Goal: Information Seeking & Learning: Learn about a topic

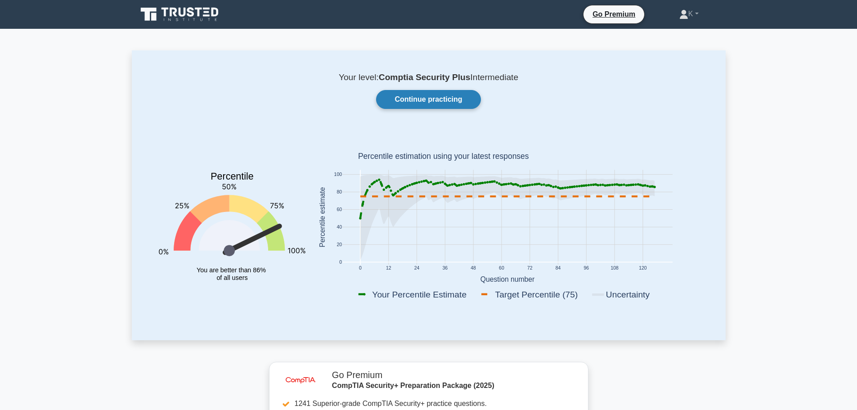
click at [438, 97] on link "Continue practicing" at bounding box center [428, 99] width 104 height 19
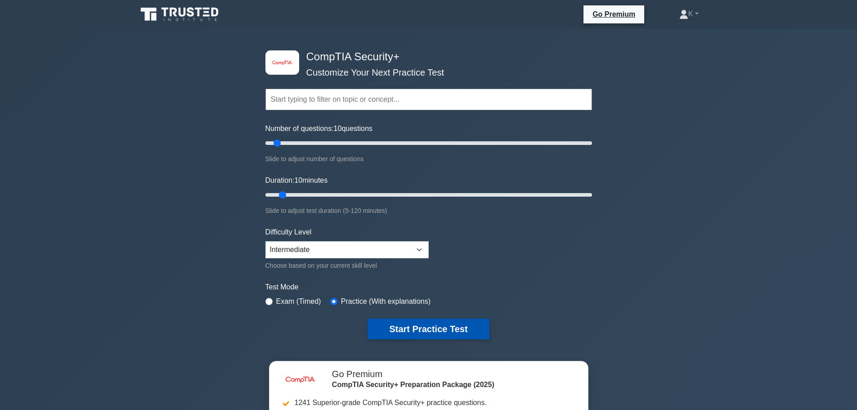
click at [411, 330] on button "Start Practice Test" at bounding box center [429, 329] width 122 height 21
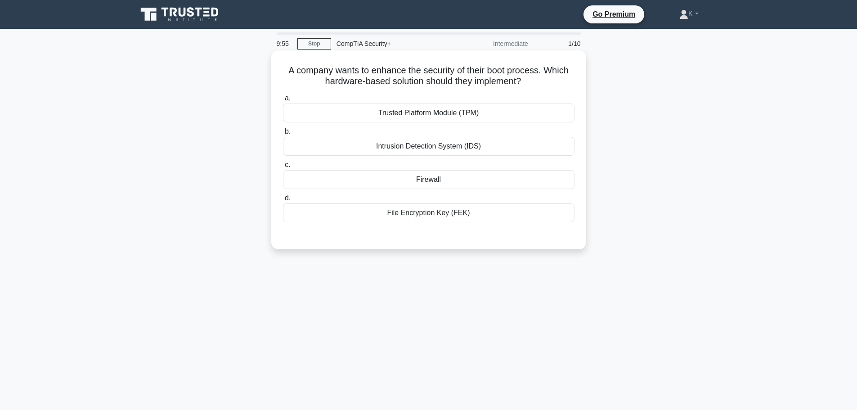
click at [451, 117] on div "Trusted Platform Module (TPM)" at bounding box center [429, 113] width 292 height 19
click at [283, 101] on input "a. Trusted Platform Module (TPM)" at bounding box center [283, 98] width 0 height 6
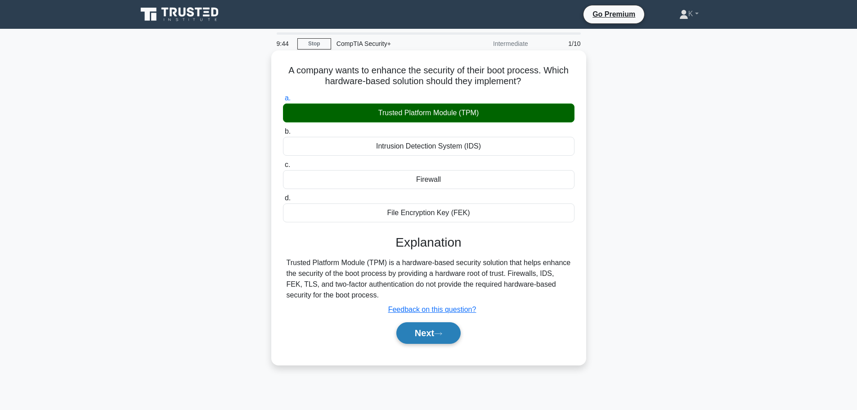
click at [424, 336] on button "Next" at bounding box center [429, 333] width 64 height 22
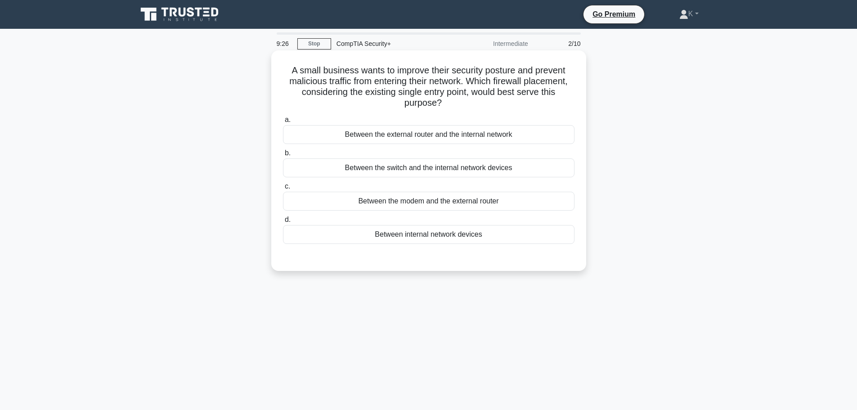
click at [424, 135] on div "Between the external router and the internal network" at bounding box center [429, 134] width 292 height 19
click at [283, 123] on input "a. Between the external router and the internal network" at bounding box center [283, 120] width 0 height 6
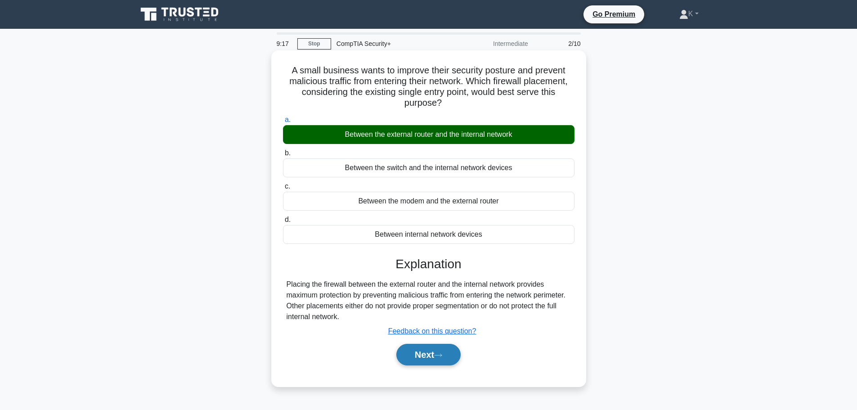
click at [441, 354] on icon at bounding box center [438, 355] width 8 height 5
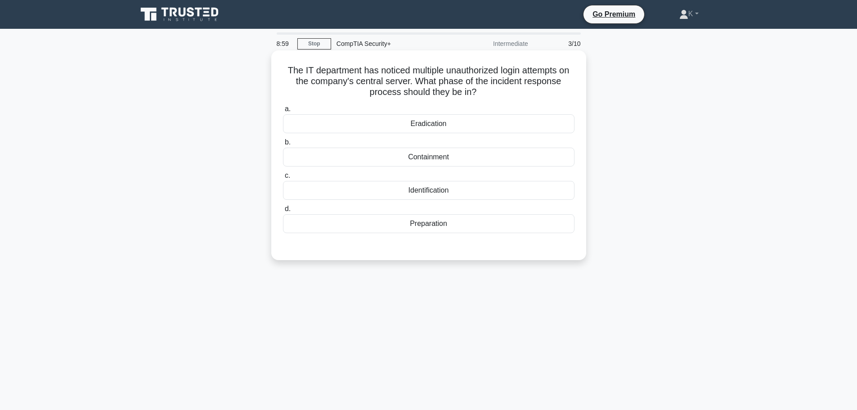
click at [431, 195] on div "Identification" at bounding box center [429, 190] width 292 height 19
click at [283, 179] on input "c. Identification" at bounding box center [283, 176] width 0 height 6
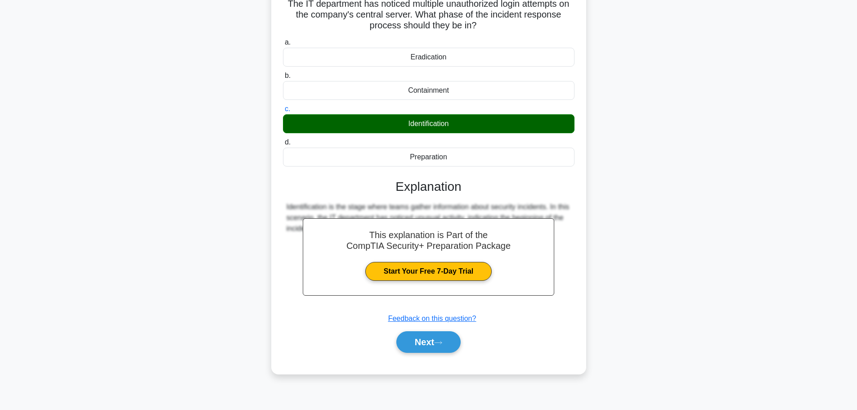
scroll to position [76, 0]
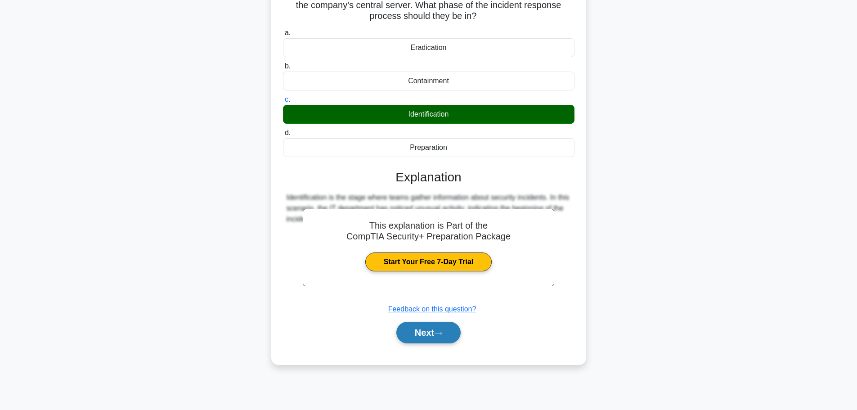
click at [436, 334] on button "Next" at bounding box center [429, 333] width 64 height 22
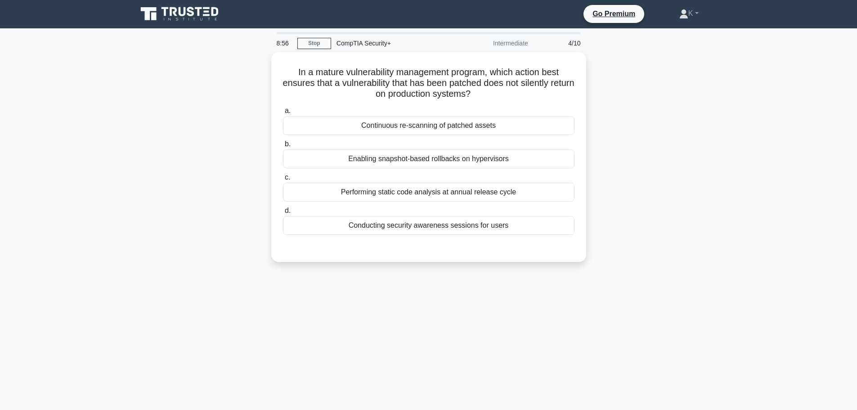
scroll to position [0, 0]
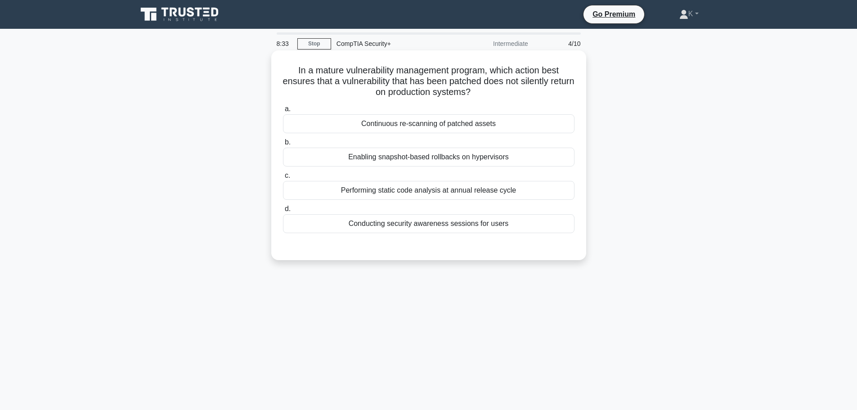
click at [478, 126] on div "Continuous re-scanning of patched assets" at bounding box center [429, 123] width 292 height 19
click at [283, 112] on input "a. Continuous re-scanning of patched assets" at bounding box center [283, 109] width 0 height 6
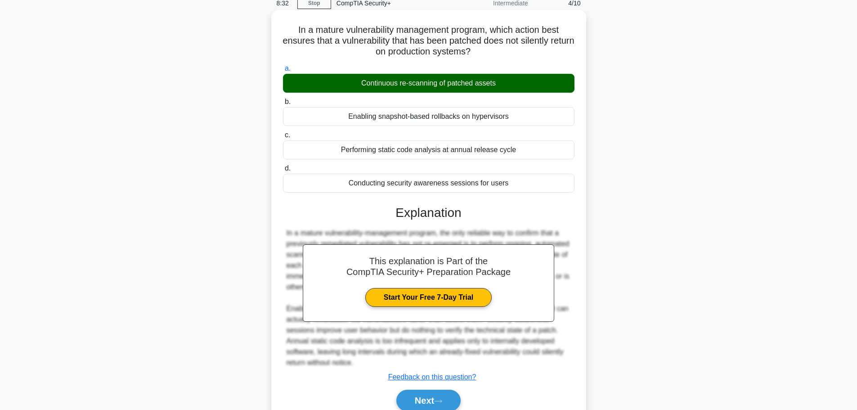
scroll to position [81, 0]
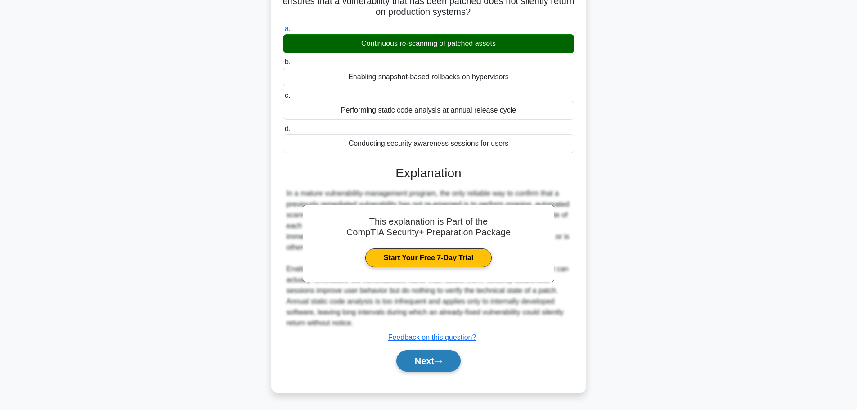
click at [450, 361] on button "Next" at bounding box center [429, 361] width 64 height 22
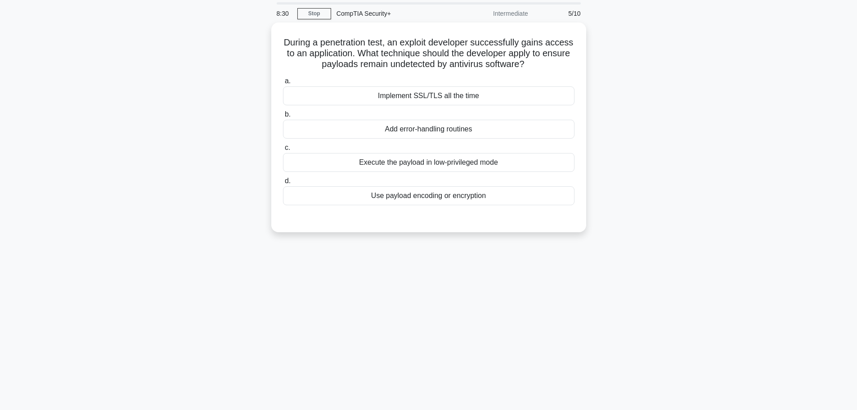
scroll to position [0, 0]
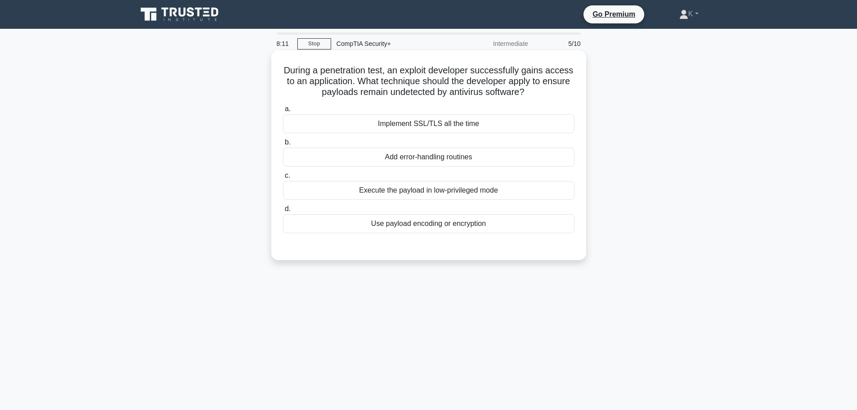
click at [424, 193] on div "Execute the payload in low-privileged mode" at bounding box center [429, 190] width 292 height 19
click at [283, 179] on input "c. Execute the payload in low-privileged mode" at bounding box center [283, 176] width 0 height 6
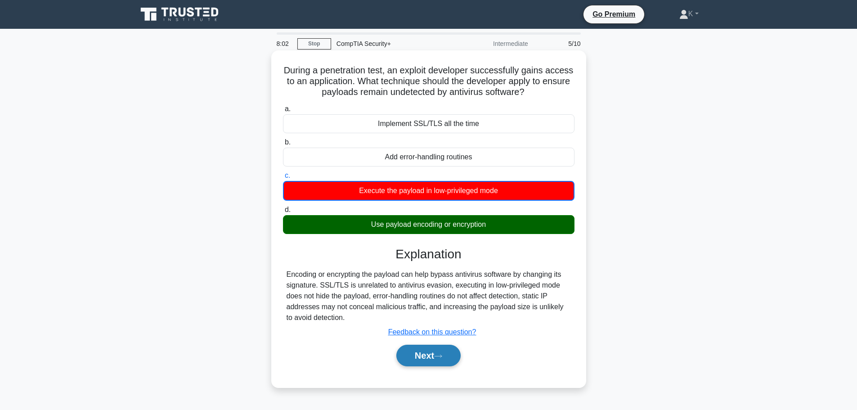
click at [433, 359] on button "Next" at bounding box center [429, 356] width 64 height 22
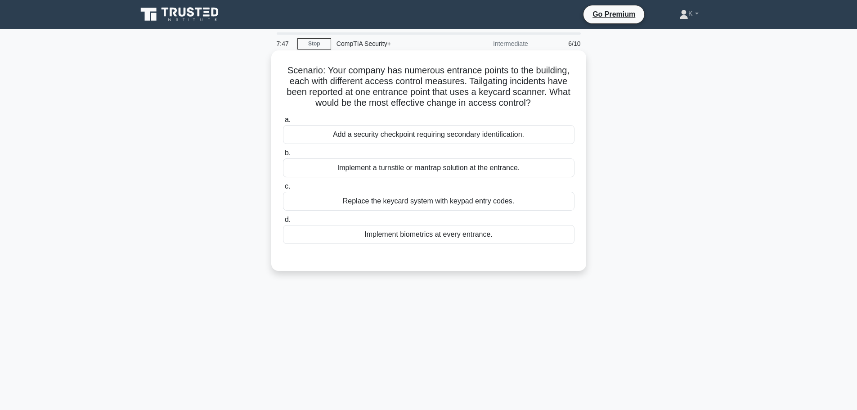
click at [491, 167] on div "Implement a turnstile or mantrap solution at the entrance." at bounding box center [429, 167] width 292 height 19
click at [283, 156] on input "b. Implement a turnstile or mantrap solution at the entrance." at bounding box center [283, 153] width 0 height 6
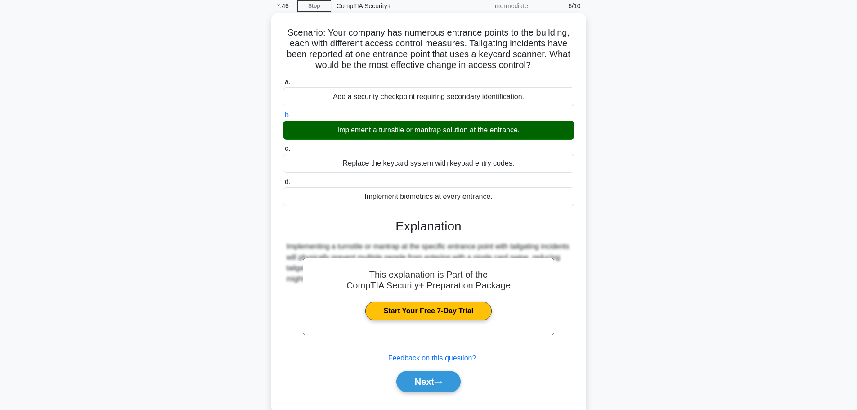
scroll to position [76, 0]
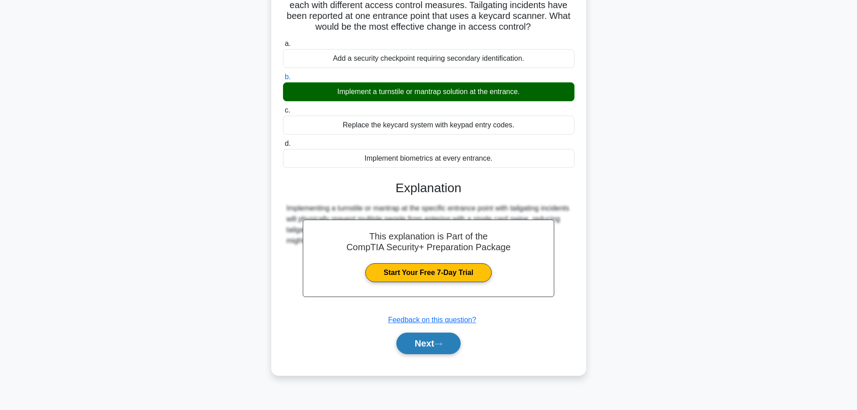
click at [430, 353] on button "Next" at bounding box center [429, 344] width 64 height 22
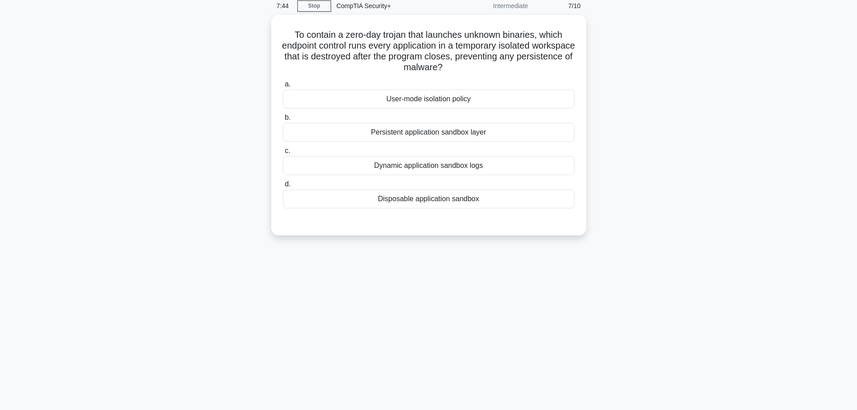
scroll to position [0, 0]
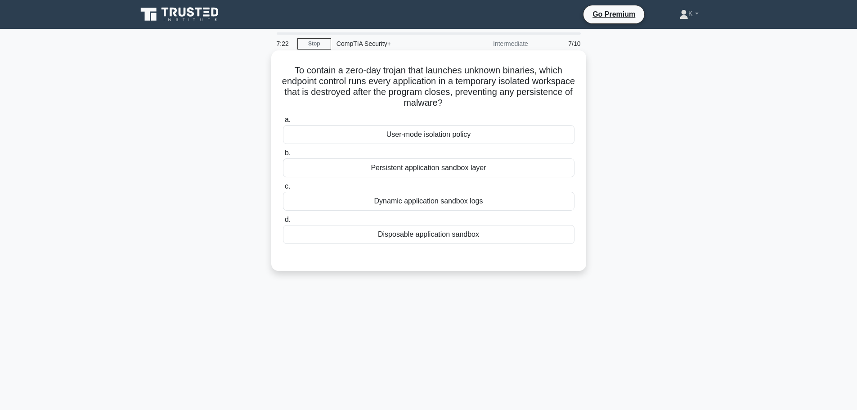
click at [456, 235] on div "Disposable application sandbox" at bounding box center [429, 234] width 292 height 19
click at [283, 223] on input "d. Disposable application sandbox" at bounding box center [283, 220] width 0 height 6
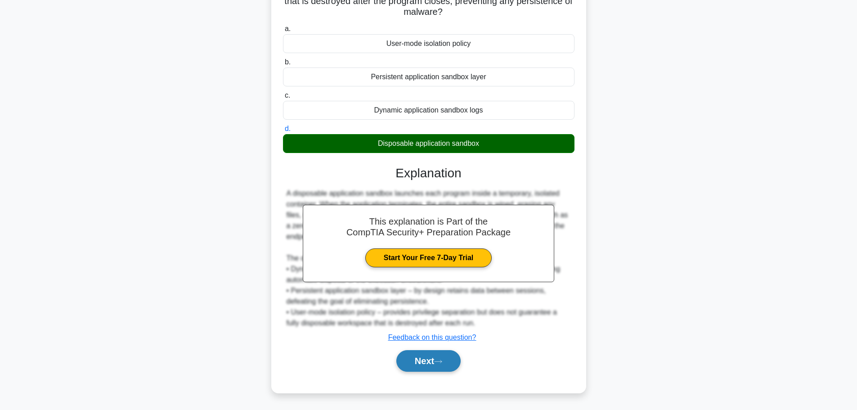
click at [447, 359] on button "Next" at bounding box center [429, 361] width 64 height 22
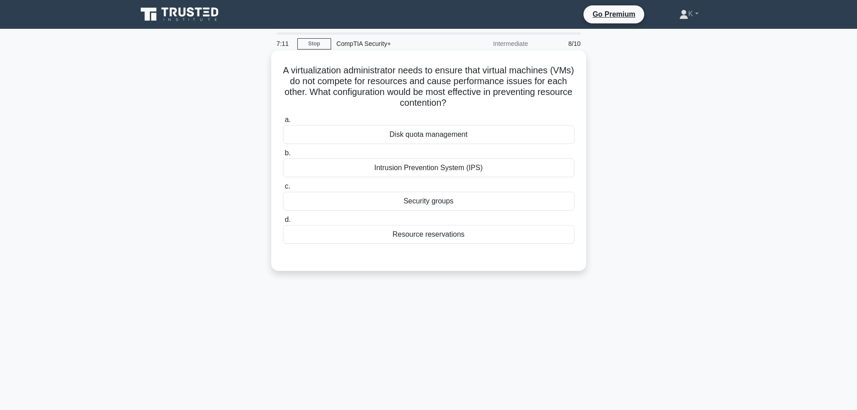
click at [485, 236] on div "Resource reservations" at bounding box center [429, 234] width 292 height 19
click at [283, 223] on input "d. Resource reservations" at bounding box center [283, 220] width 0 height 6
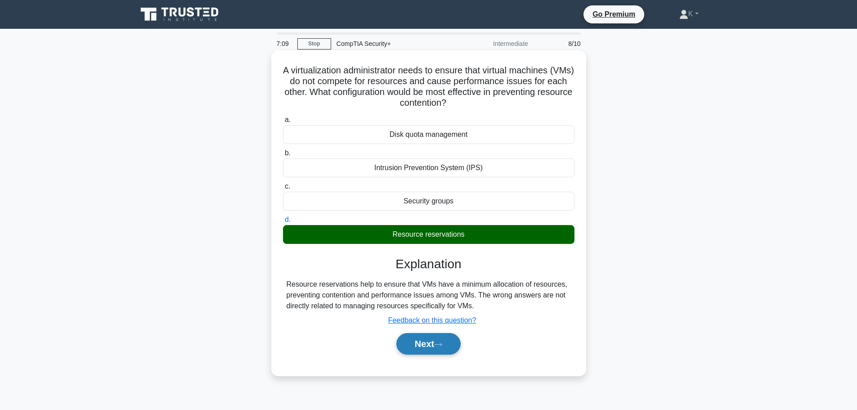
click at [442, 347] on icon at bounding box center [438, 344] width 8 height 5
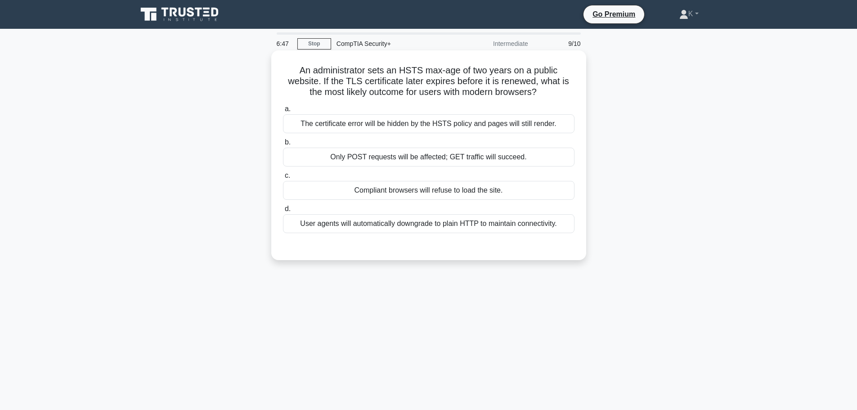
click at [440, 192] on div "Compliant browsers will refuse to load the site." at bounding box center [429, 190] width 292 height 19
click at [283, 179] on input "c. Compliant browsers will refuse to load the site." at bounding box center [283, 176] width 0 height 6
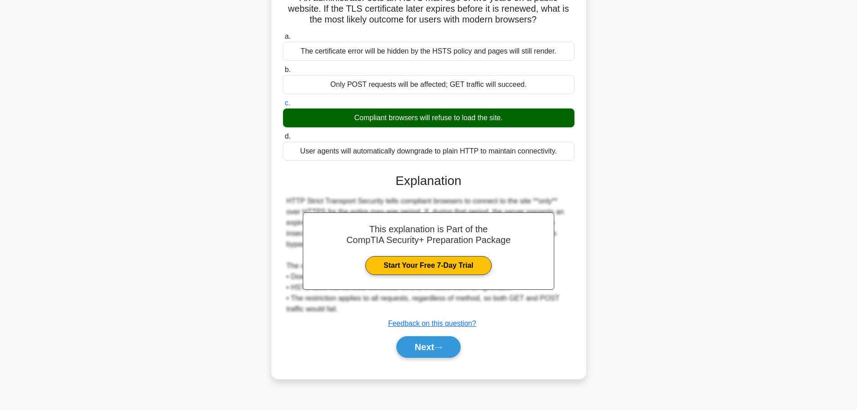
scroll to position [76, 0]
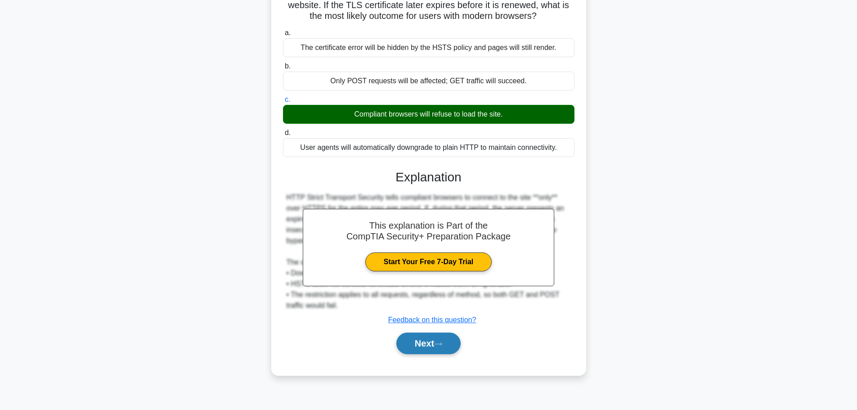
click at [444, 339] on button "Next" at bounding box center [429, 344] width 64 height 22
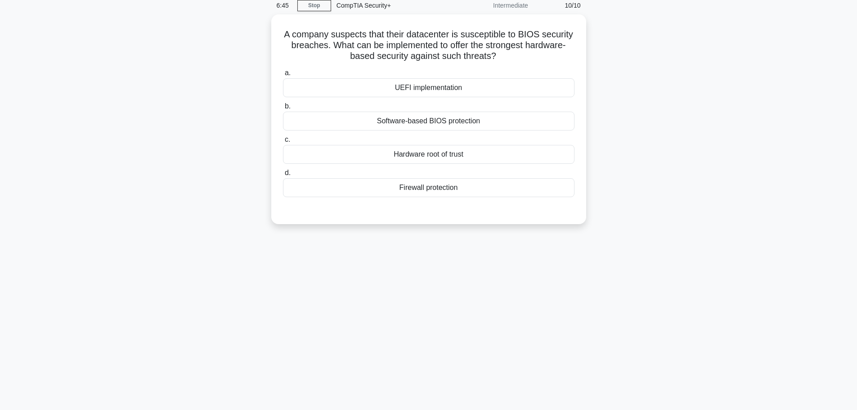
scroll to position [0, 0]
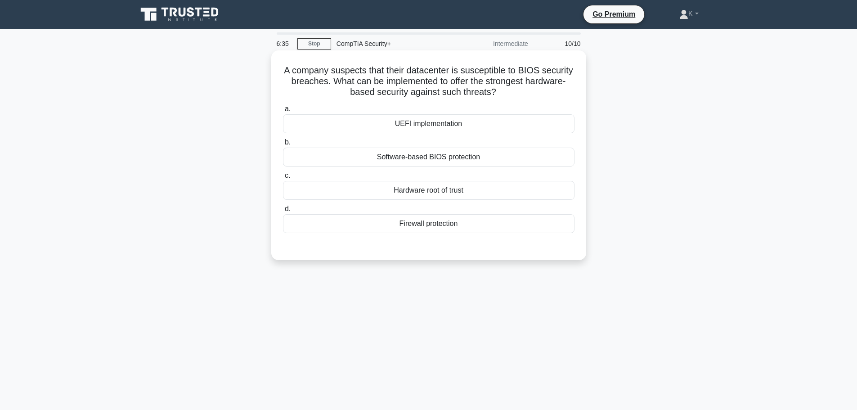
click at [457, 157] on div "Software-based BIOS protection" at bounding box center [429, 157] width 292 height 19
click at [283, 145] on input "b. Software-based BIOS protection" at bounding box center [283, 143] width 0 height 6
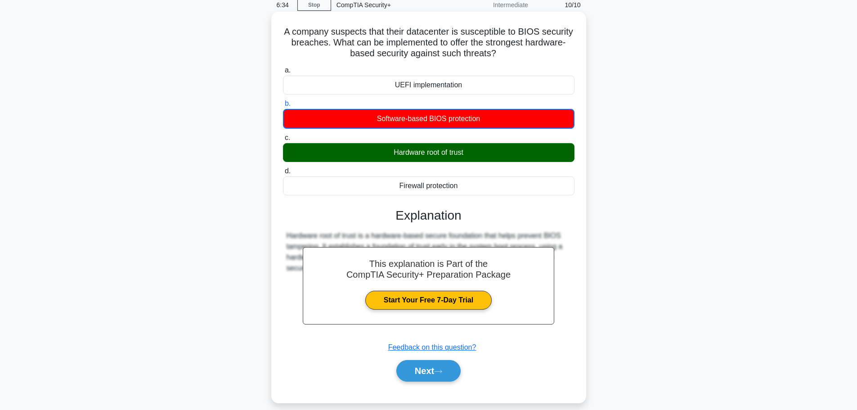
scroll to position [76, 0]
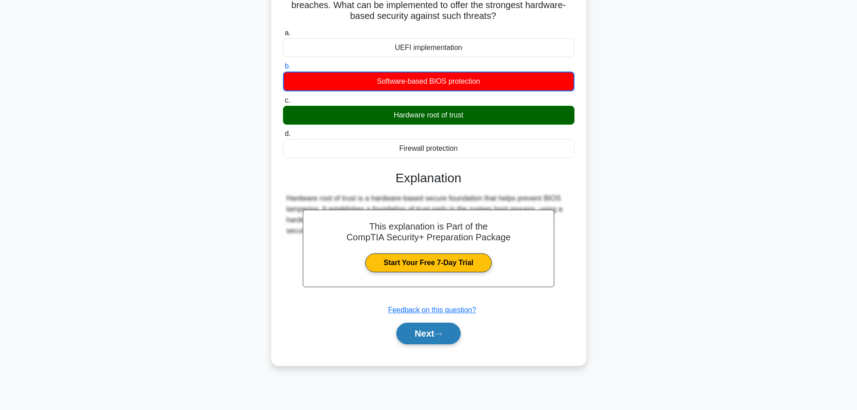
click at [448, 331] on button "Next" at bounding box center [429, 334] width 64 height 22
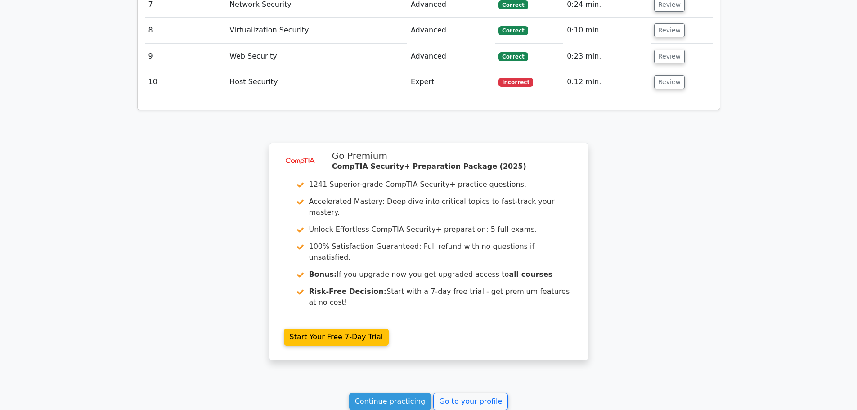
scroll to position [1305, 0]
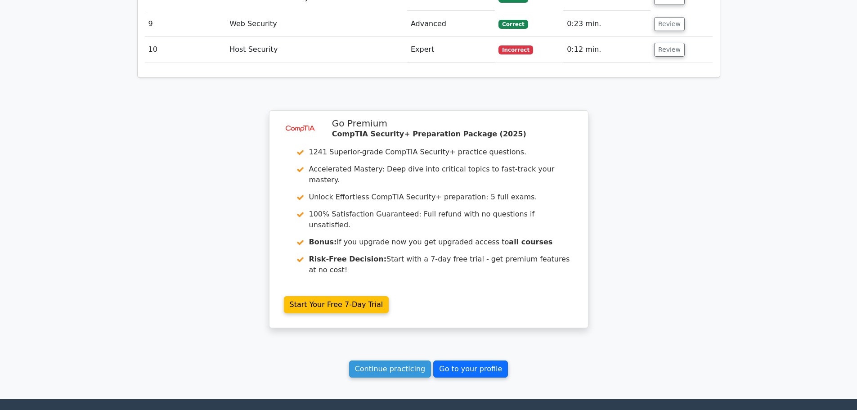
click at [461, 361] on link "Go to your profile" at bounding box center [470, 369] width 75 height 17
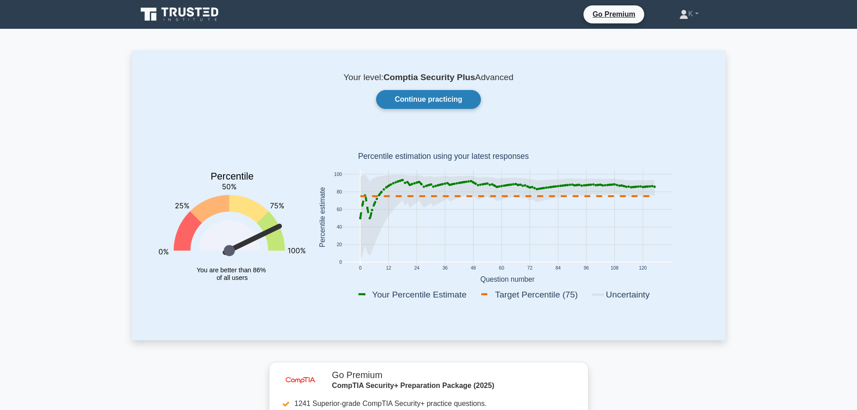
click at [420, 100] on link "Continue practicing" at bounding box center [428, 99] width 104 height 19
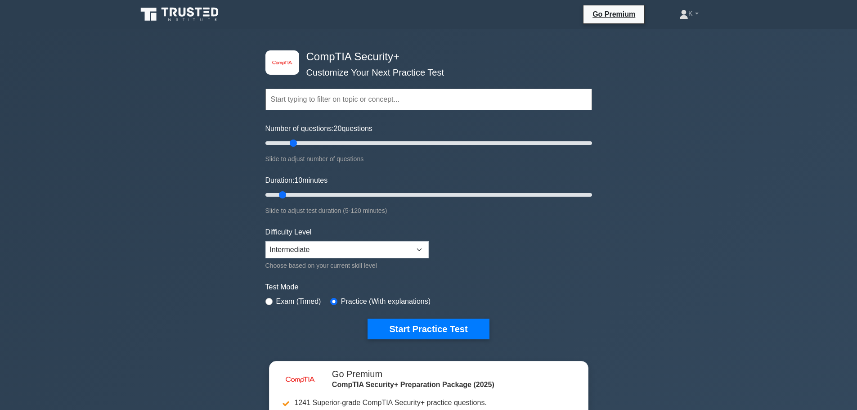
drag, startPoint x: 279, startPoint y: 144, endPoint x: 294, endPoint y: 145, distance: 15.3
type input "20"
click at [294, 145] on input "Number of questions: 20 questions" at bounding box center [429, 143] width 327 height 11
click at [449, 327] on button "Start Practice Test" at bounding box center [429, 329] width 122 height 21
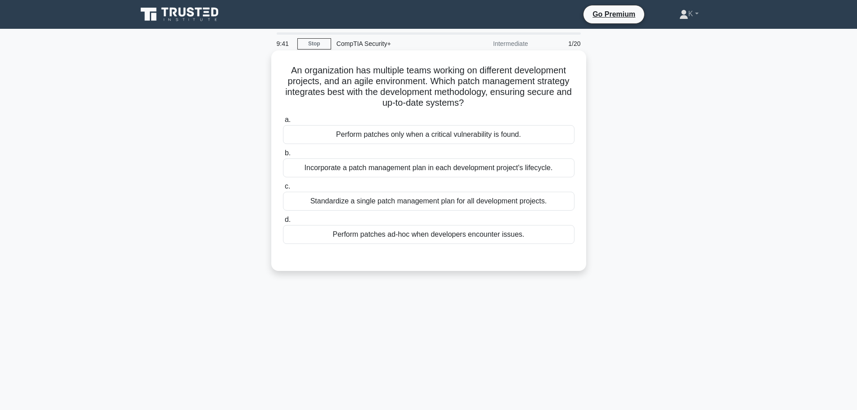
click at [423, 171] on div "Incorporate a patch management plan in each development project's lifecycle." at bounding box center [429, 167] width 292 height 19
click at [283, 156] on input "b. Incorporate a patch management plan in each development project's lifecycle." at bounding box center [283, 153] width 0 height 6
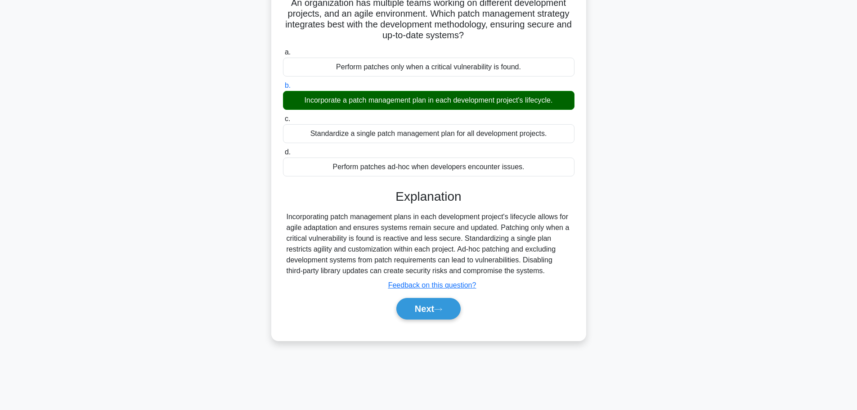
scroll to position [76, 0]
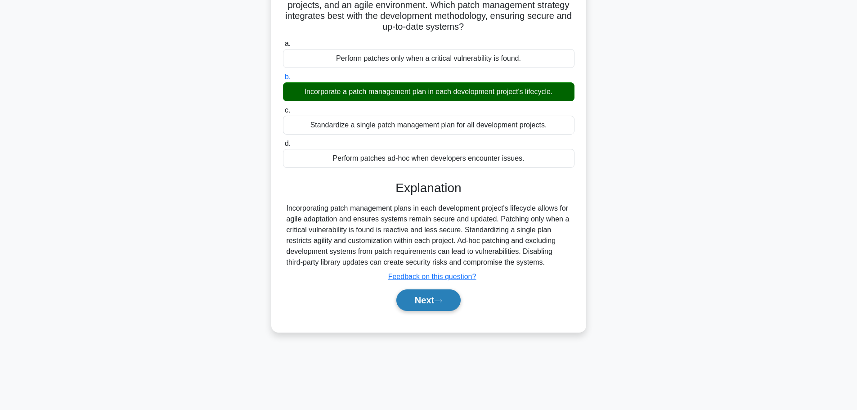
click at [432, 298] on button "Next" at bounding box center [429, 300] width 64 height 22
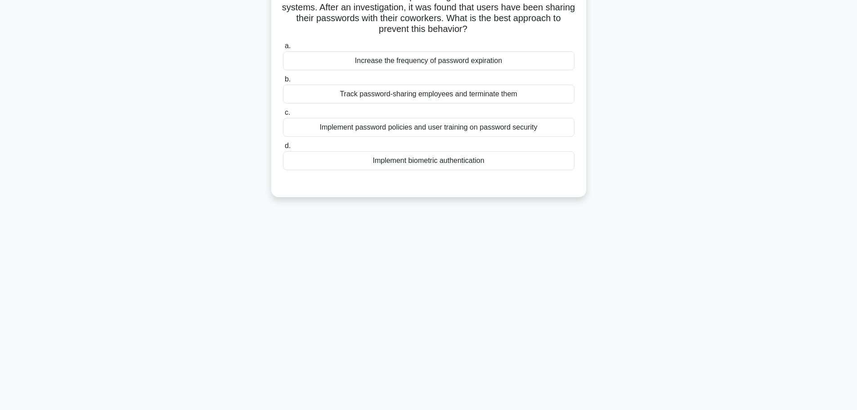
scroll to position [0, 0]
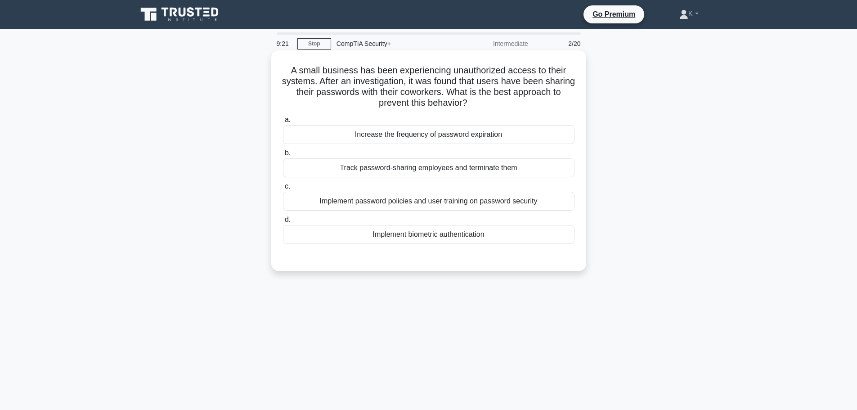
click at [437, 205] on div "Implement password policies and user training on password security" at bounding box center [429, 201] width 292 height 19
click at [283, 189] on input "c. Implement password policies and user training on password security" at bounding box center [283, 187] width 0 height 6
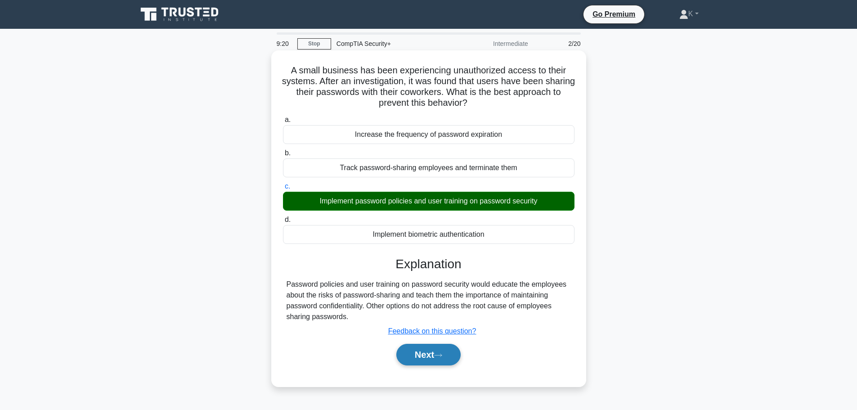
click at [442, 356] on icon at bounding box center [438, 355] width 8 height 5
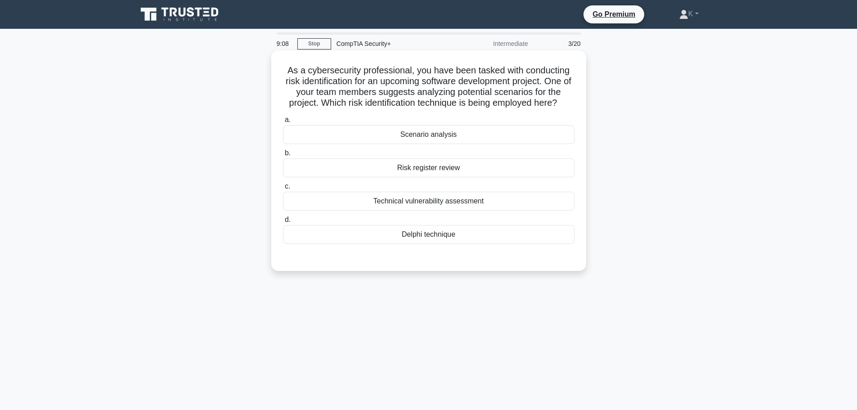
click at [422, 141] on div "Scenario analysis" at bounding box center [429, 134] width 292 height 19
click at [283, 123] on input "a. Scenario analysis" at bounding box center [283, 120] width 0 height 6
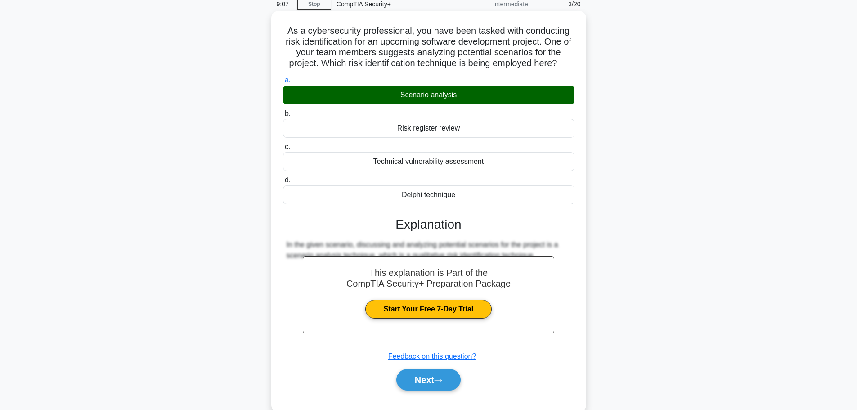
scroll to position [76, 0]
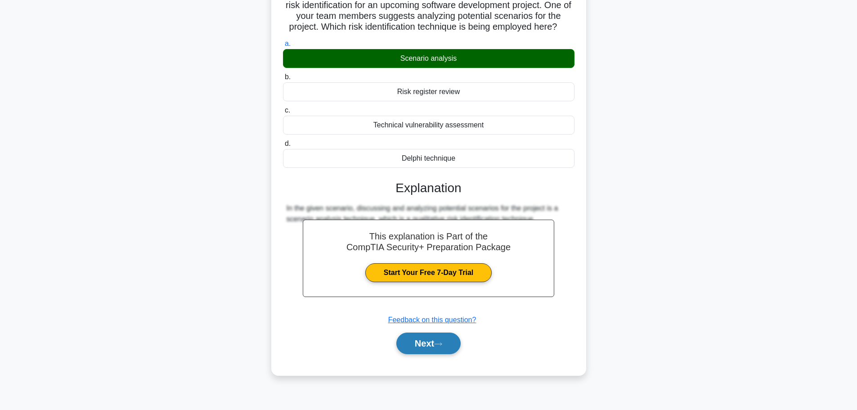
click at [440, 349] on button "Next" at bounding box center [429, 344] width 64 height 22
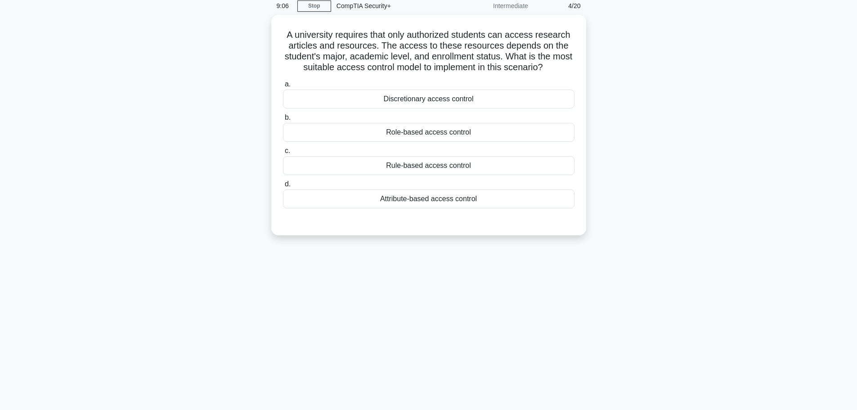
scroll to position [0, 0]
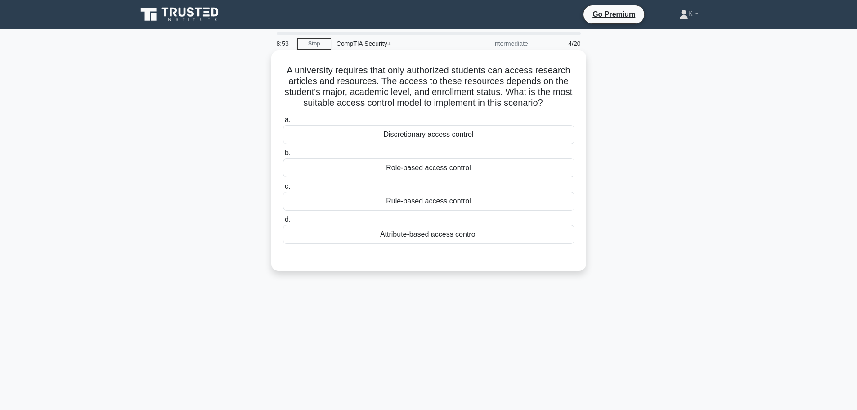
click at [442, 171] on div "Role-based access control" at bounding box center [429, 167] width 292 height 19
click at [283, 156] on input "b. Role-based access control" at bounding box center [283, 153] width 0 height 6
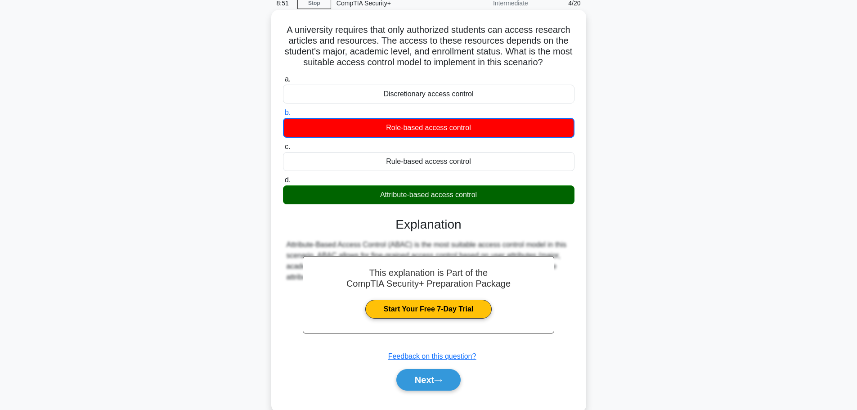
scroll to position [76, 0]
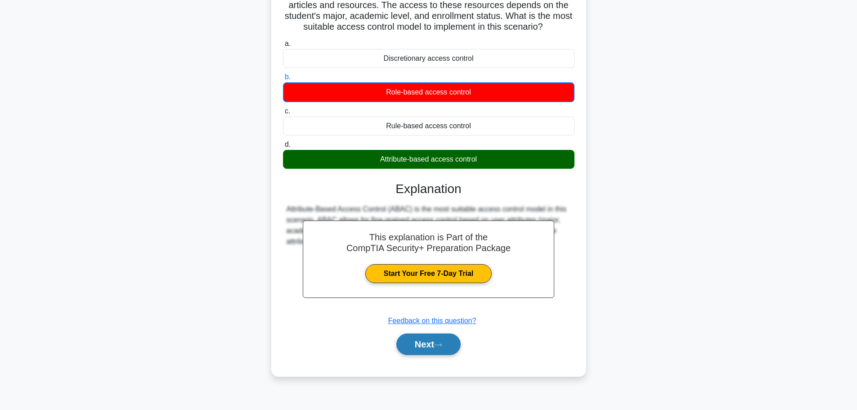
click at [422, 340] on button "Next" at bounding box center [429, 345] width 64 height 22
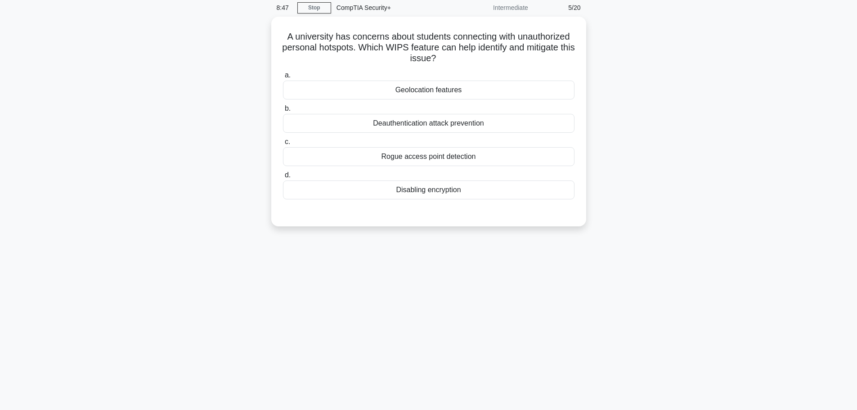
scroll to position [0, 0]
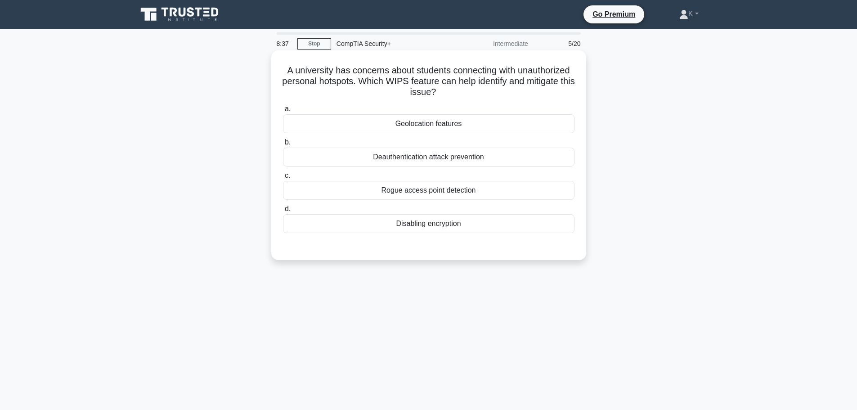
click at [494, 193] on div "Rogue access point detection" at bounding box center [429, 190] width 292 height 19
click at [283, 179] on input "c. Rogue access point detection" at bounding box center [283, 176] width 0 height 6
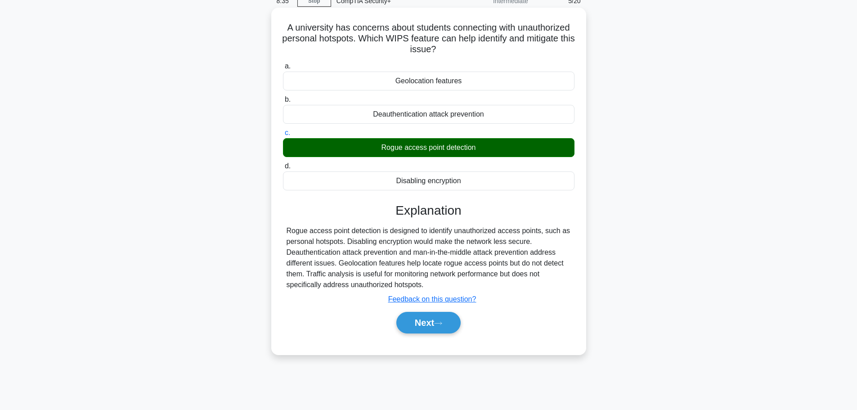
scroll to position [45, 0]
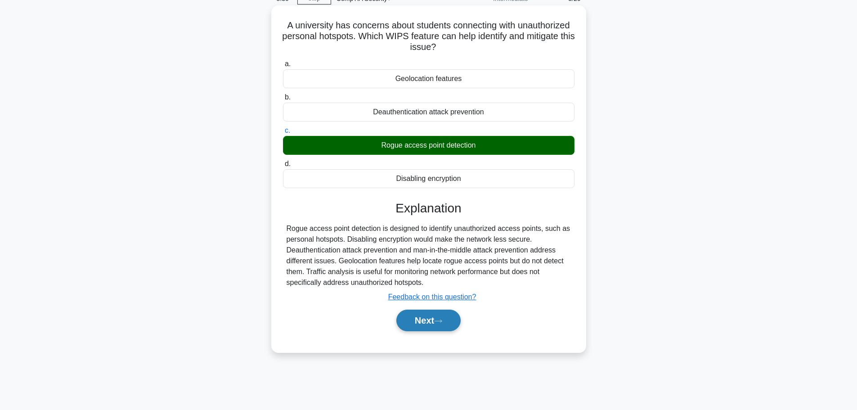
click at [433, 324] on button "Next" at bounding box center [429, 321] width 64 height 22
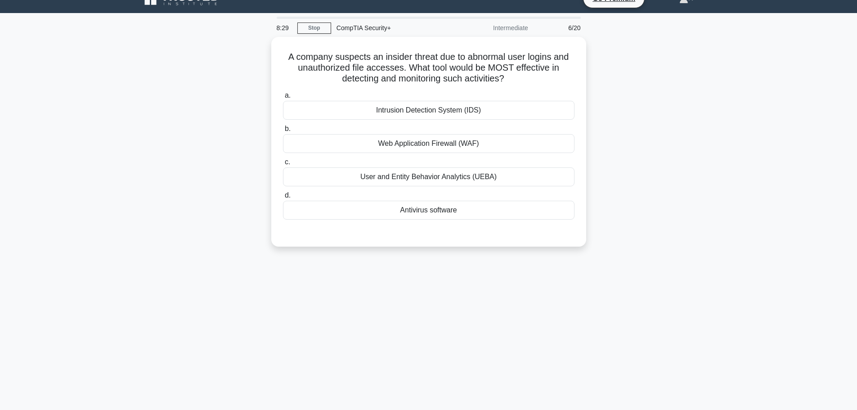
scroll to position [0, 0]
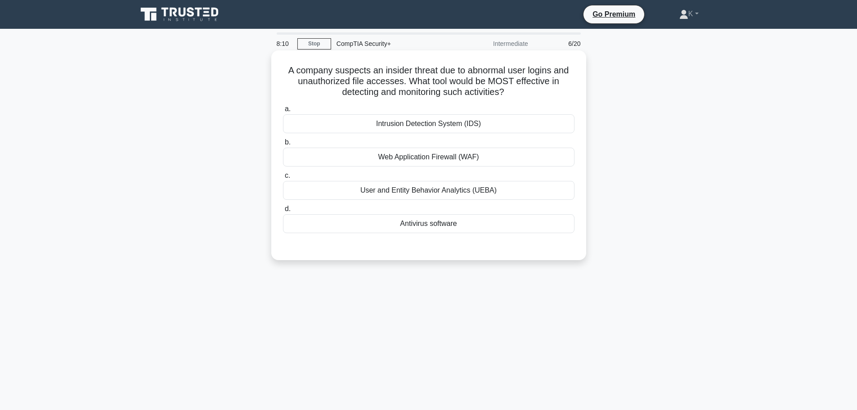
click at [482, 119] on div "Intrusion Detection System (IDS)" at bounding box center [429, 123] width 292 height 19
click at [283, 112] on input "a. Intrusion Detection System (IDS)" at bounding box center [283, 109] width 0 height 6
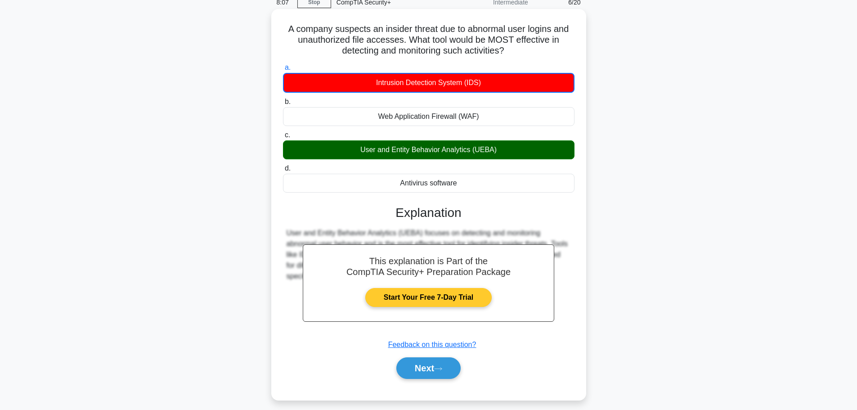
scroll to position [76, 0]
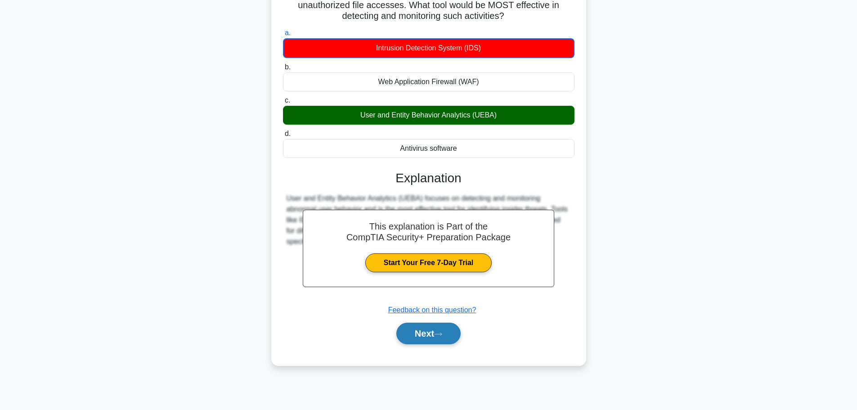
click at [426, 336] on button "Next" at bounding box center [429, 334] width 64 height 22
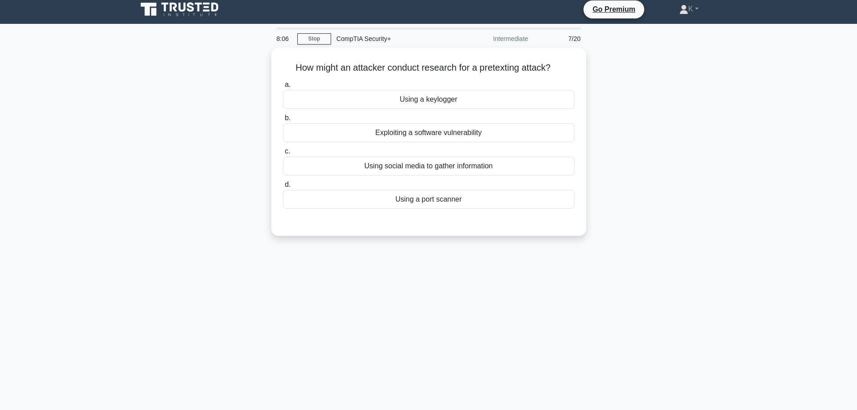
scroll to position [0, 0]
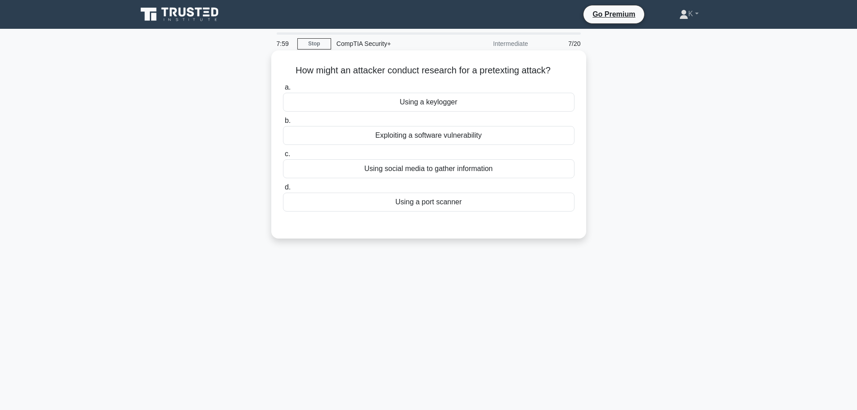
click at [457, 171] on div "Using social media to gather information" at bounding box center [429, 168] width 292 height 19
click at [283, 157] on input "c. Using social media to gather information" at bounding box center [283, 154] width 0 height 6
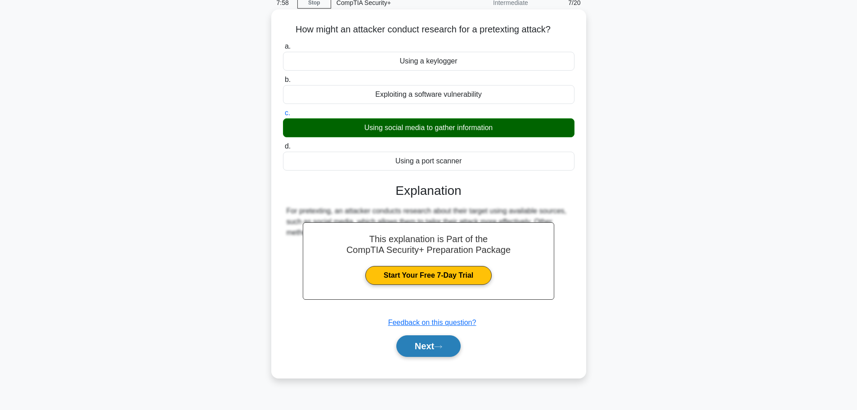
scroll to position [76, 0]
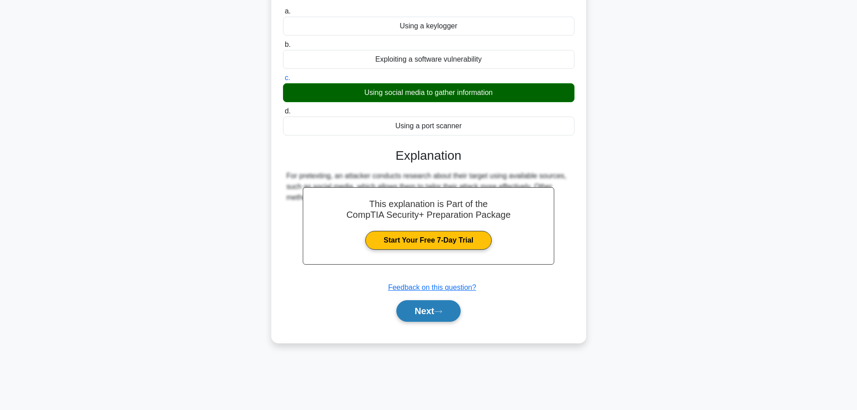
click at [402, 319] on button "Next" at bounding box center [429, 311] width 64 height 22
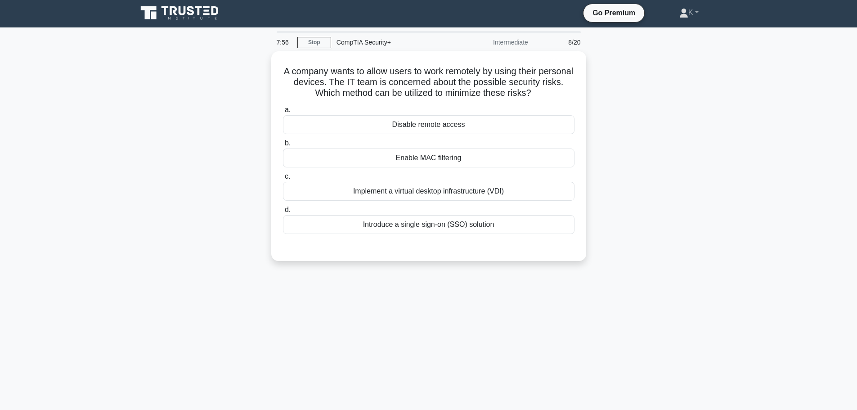
scroll to position [0, 0]
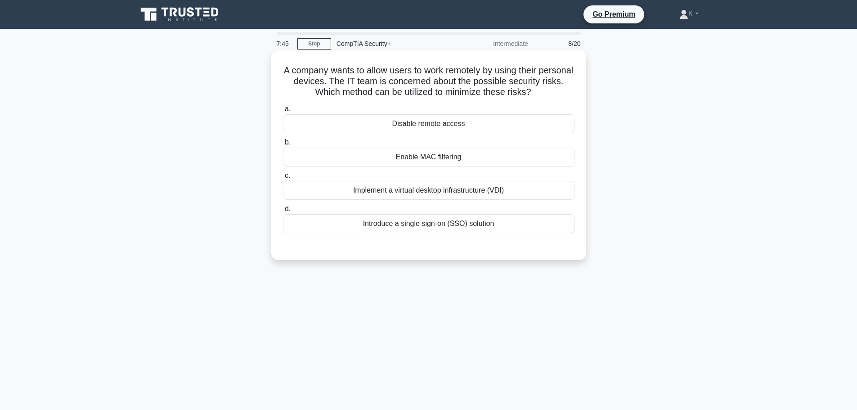
click at [432, 160] on div "Enable MAC filtering" at bounding box center [429, 157] width 292 height 19
click at [283, 145] on input "b. Enable MAC filtering" at bounding box center [283, 143] width 0 height 6
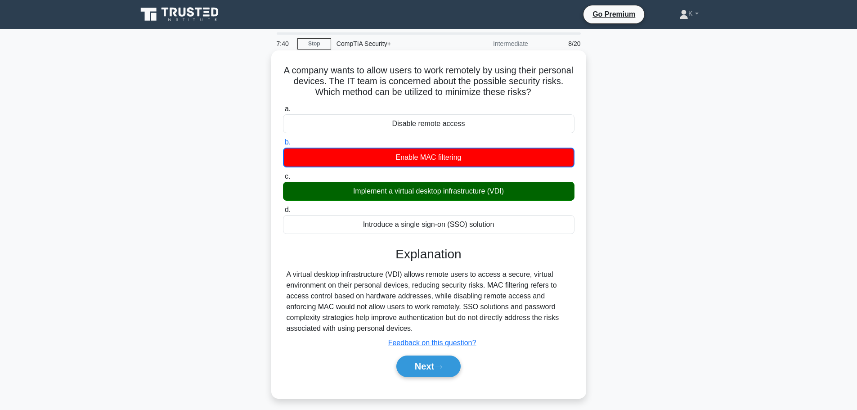
scroll to position [45, 0]
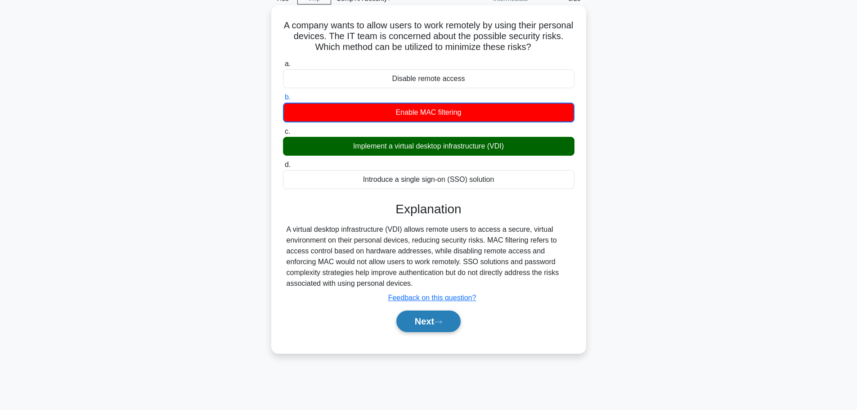
click at [429, 315] on button "Next" at bounding box center [429, 322] width 64 height 22
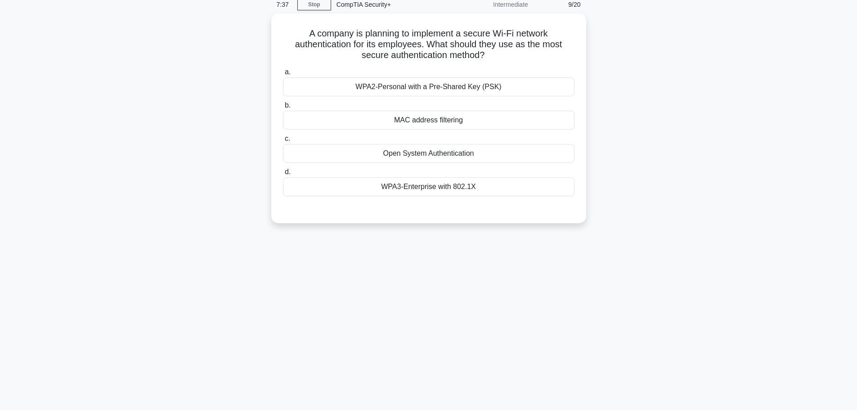
scroll to position [0, 0]
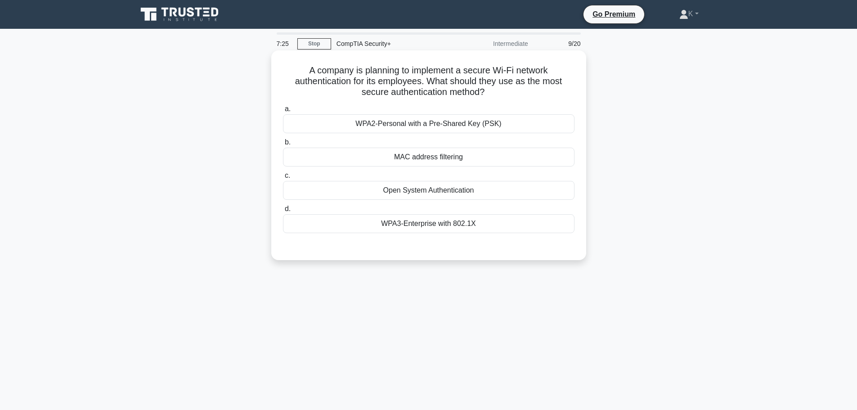
click at [475, 220] on div "WPA3-Enterprise with 802.1X" at bounding box center [429, 223] width 292 height 19
click at [283, 212] on input "d. WPA3-Enterprise with 802.1X" at bounding box center [283, 209] width 0 height 6
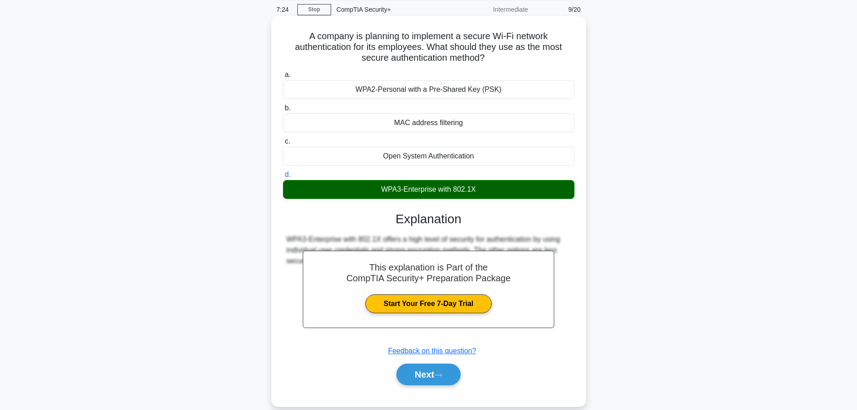
scroll to position [76, 0]
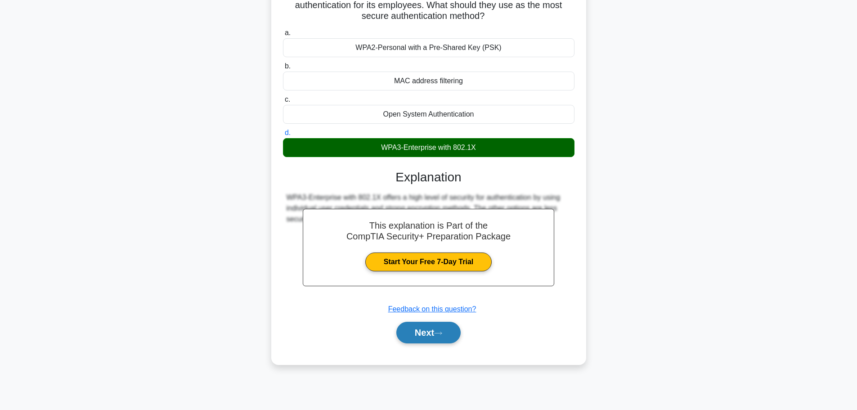
click at [442, 334] on icon at bounding box center [438, 333] width 8 height 5
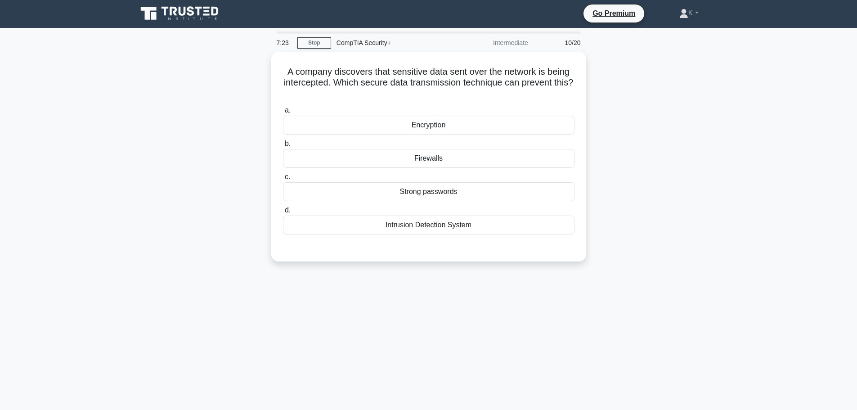
scroll to position [0, 0]
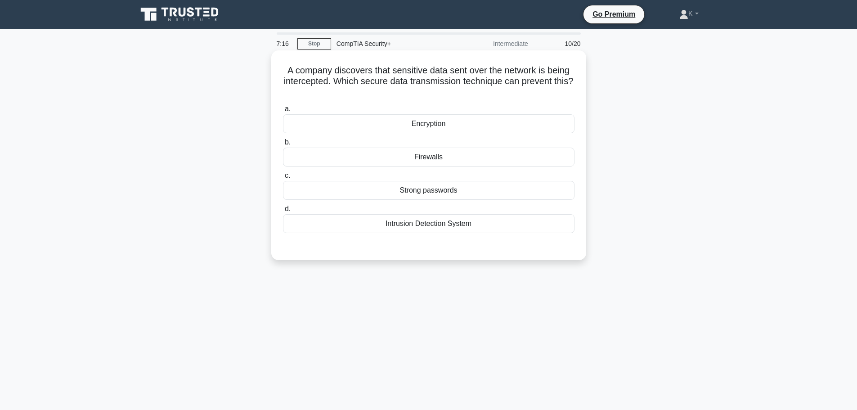
click at [445, 126] on div "Encryption" at bounding box center [429, 123] width 292 height 19
click at [283, 112] on input "a. Encryption" at bounding box center [283, 109] width 0 height 6
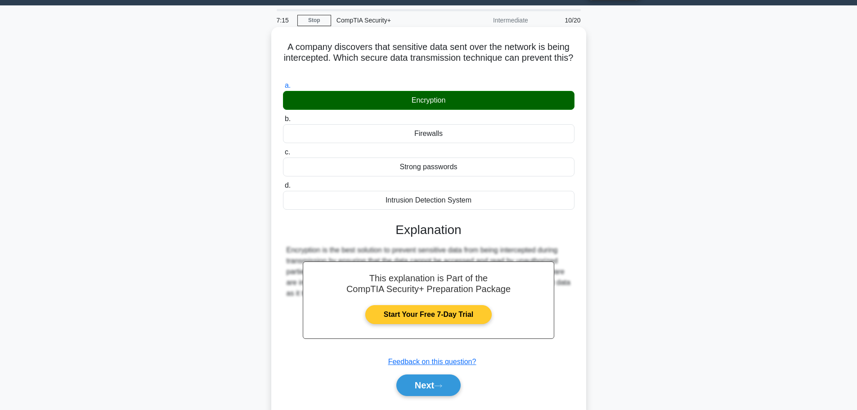
scroll to position [76, 0]
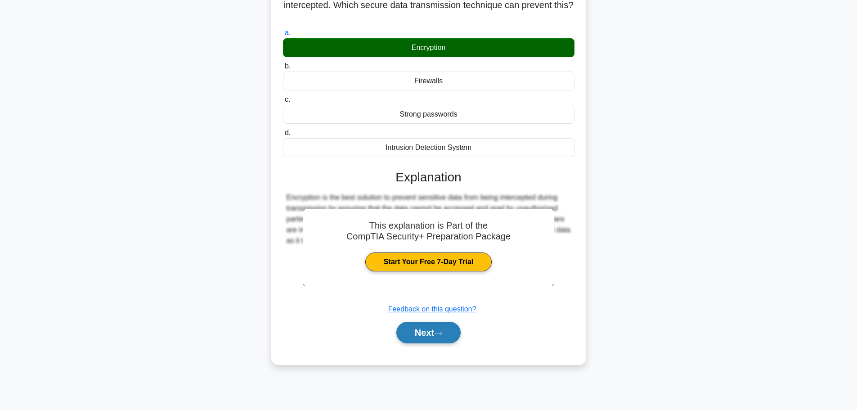
click at [437, 338] on button "Next" at bounding box center [429, 333] width 64 height 22
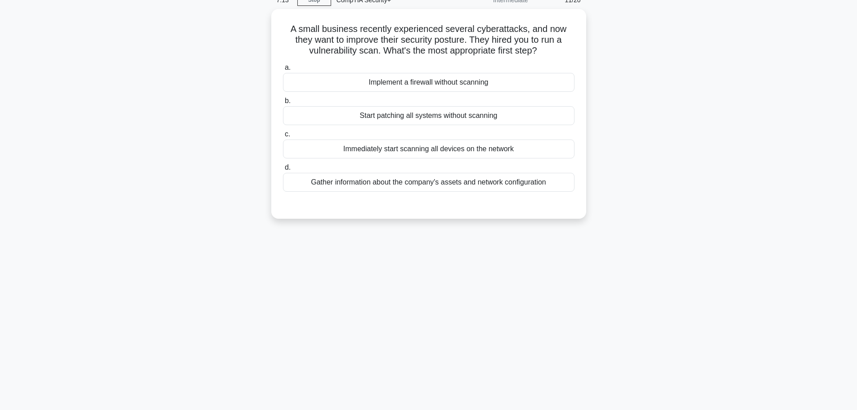
scroll to position [0, 0]
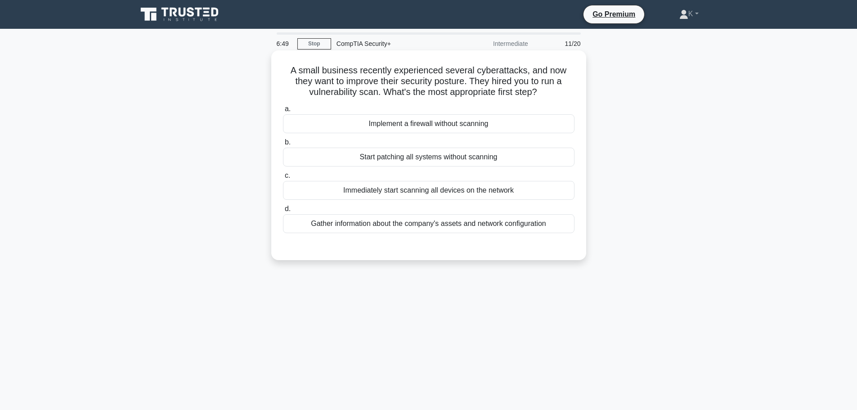
click at [520, 222] on div "Gather information about the company's assets and network configuration" at bounding box center [429, 223] width 292 height 19
click at [283, 212] on input "d. Gather information about the company's assets and network configuration" at bounding box center [283, 209] width 0 height 6
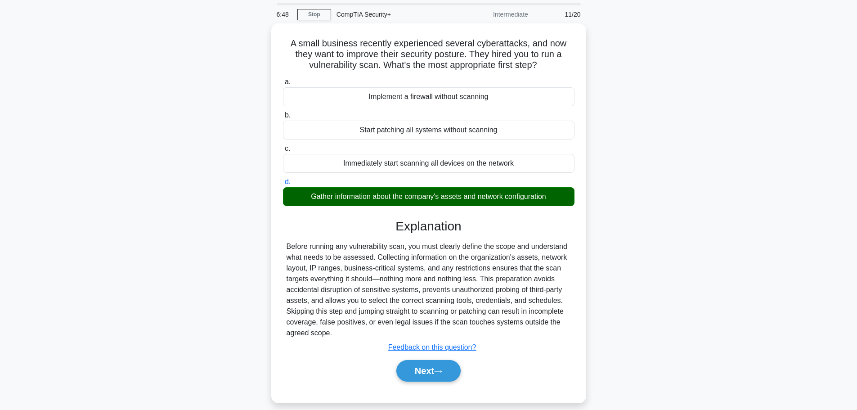
scroll to position [45, 0]
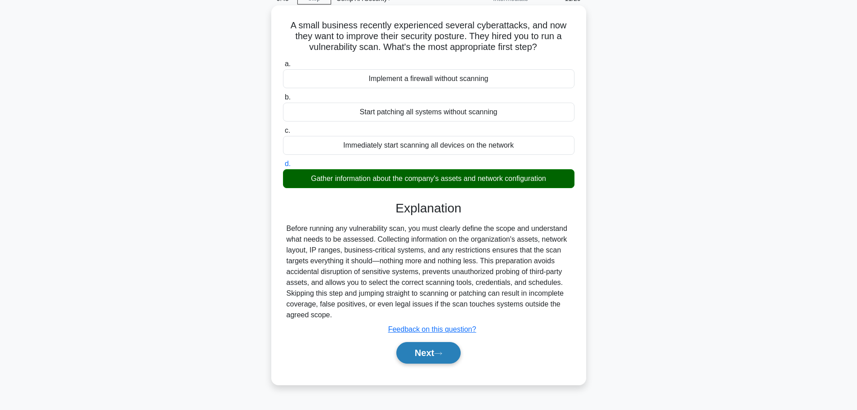
click at [455, 355] on button "Next" at bounding box center [429, 353] width 64 height 22
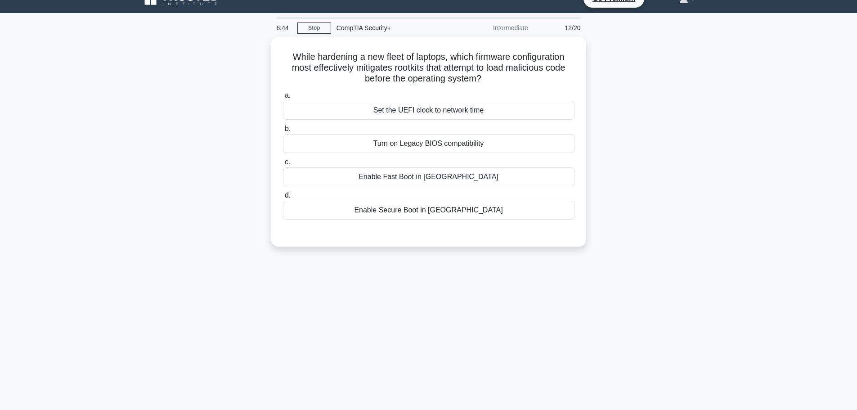
scroll to position [0, 0]
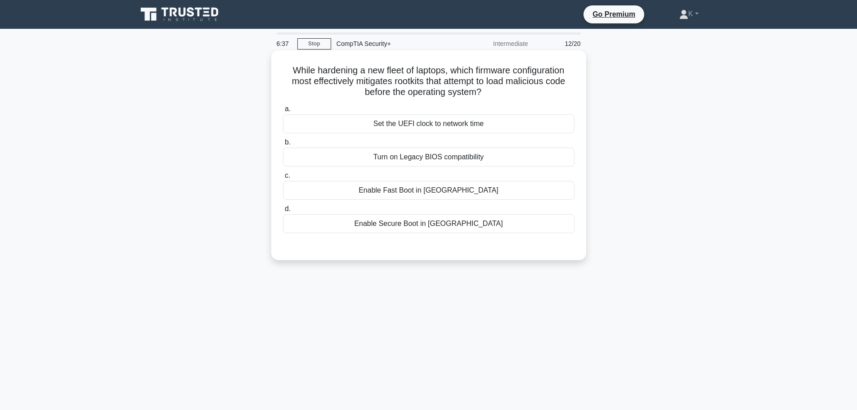
click at [464, 224] on div "Enable Secure Boot in UEFI" at bounding box center [429, 223] width 292 height 19
click at [283, 212] on input "d. Enable Secure Boot in UEFI" at bounding box center [283, 209] width 0 height 6
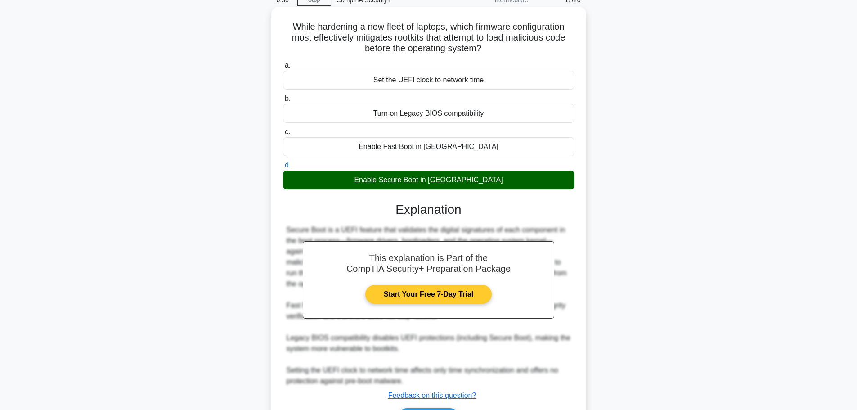
scroll to position [102, 0]
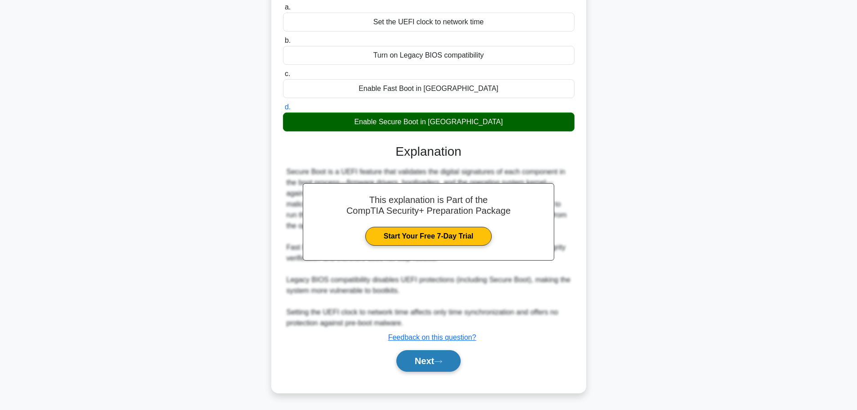
click at [436, 364] on button "Next" at bounding box center [429, 361] width 64 height 22
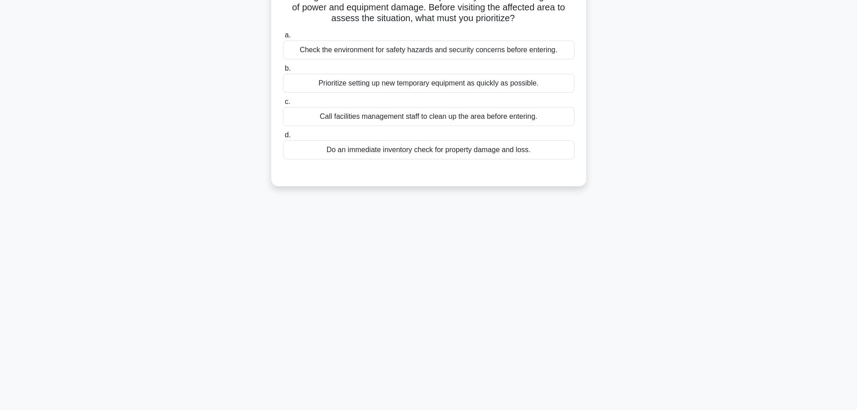
scroll to position [31, 0]
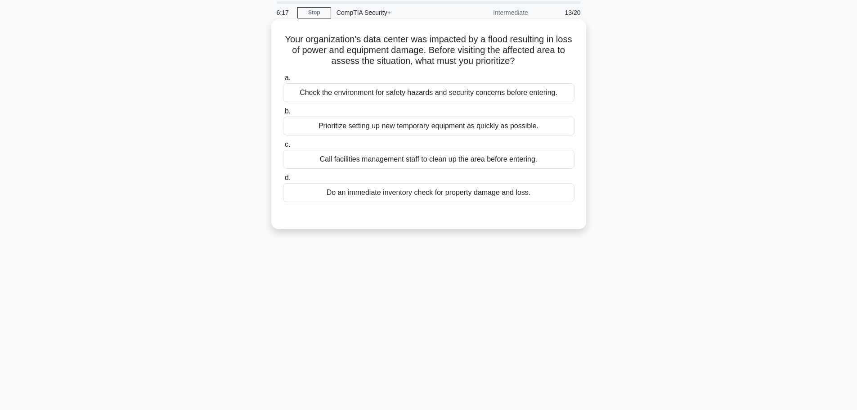
click at [526, 97] on div "Check the environment for safety hazards and security concerns before entering." at bounding box center [429, 92] width 292 height 19
click at [283, 81] on input "a. Check the environment for safety hazards and security concerns before enteri…" at bounding box center [283, 78] width 0 height 6
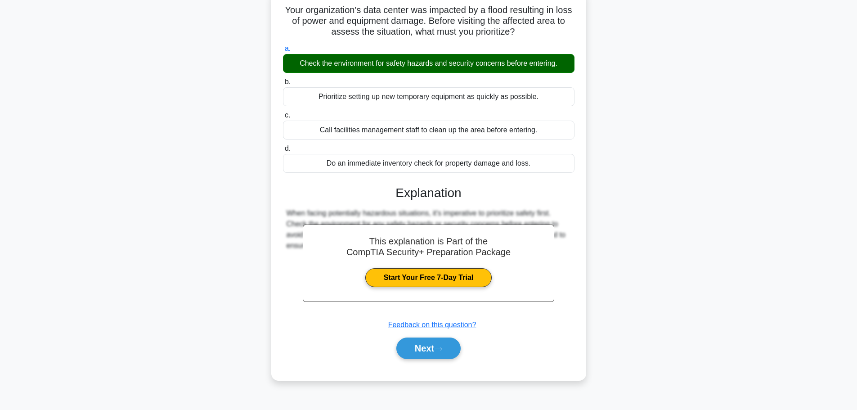
scroll to position [76, 0]
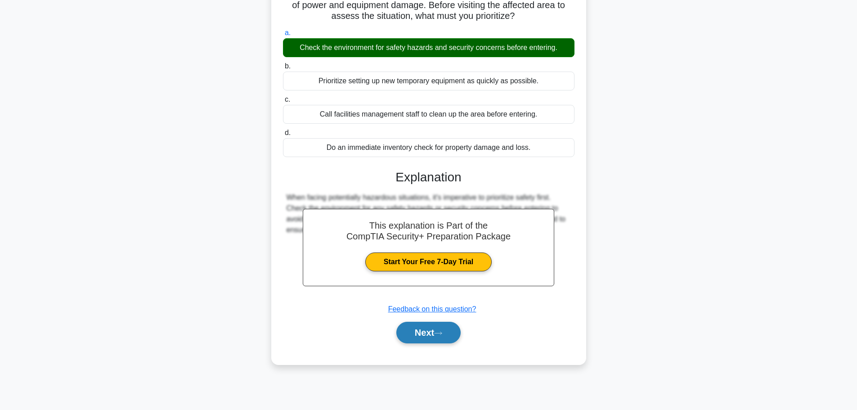
click at [419, 336] on button "Next" at bounding box center [429, 333] width 64 height 22
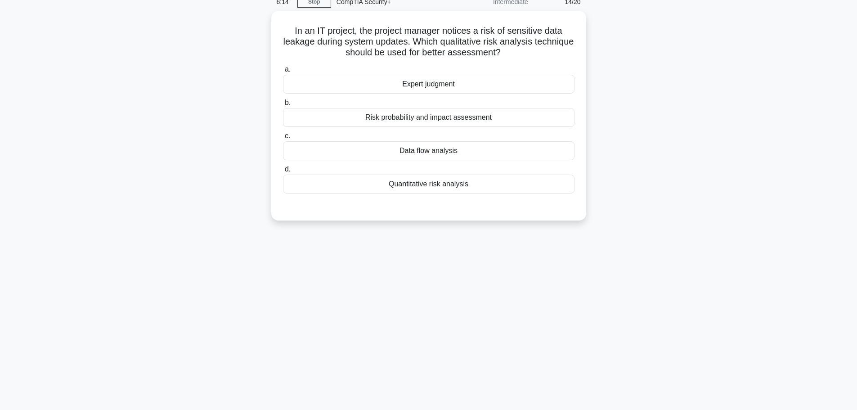
scroll to position [0, 0]
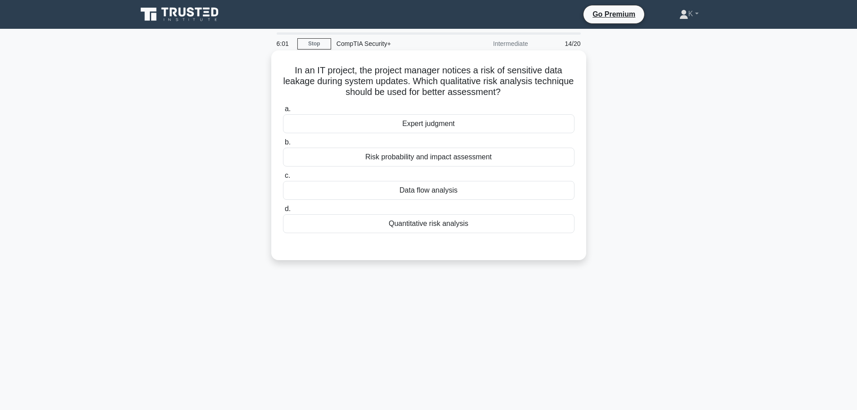
click at [476, 187] on div "Data flow analysis" at bounding box center [429, 190] width 292 height 19
click at [283, 179] on input "c. Data flow analysis" at bounding box center [283, 176] width 0 height 6
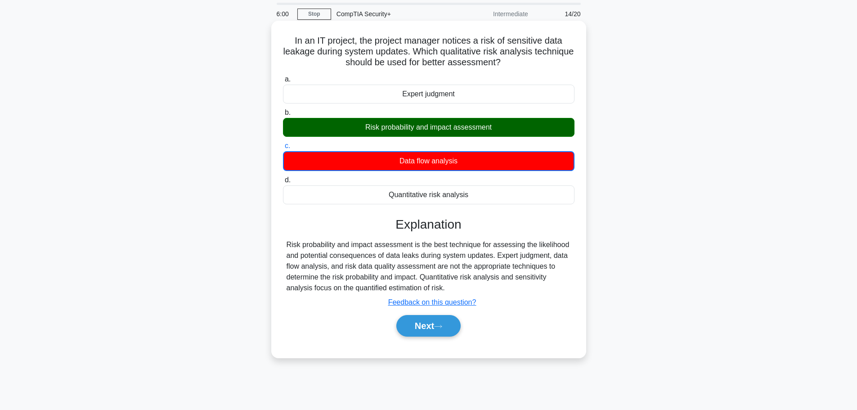
scroll to position [76, 0]
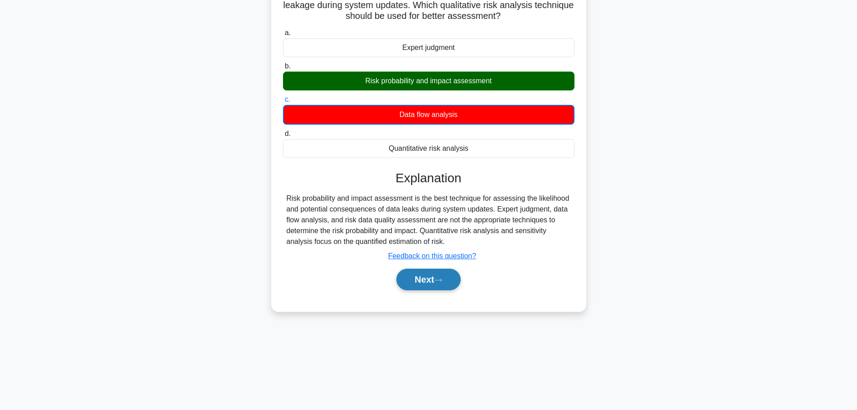
click at [450, 283] on button "Next" at bounding box center [429, 280] width 64 height 22
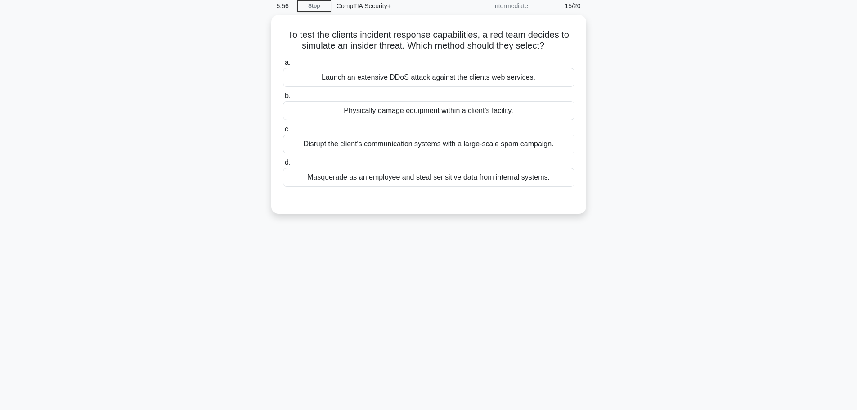
scroll to position [0, 0]
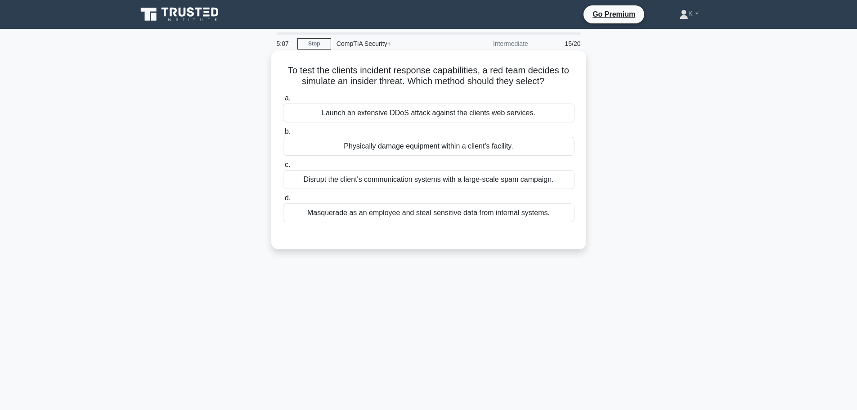
click at [454, 212] on div "Masquerade as an employee and steal sensitive data from internal systems." at bounding box center [429, 212] width 292 height 19
click at [283, 201] on input "d. Masquerade as an employee and steal sensitive data from internal systems." at bounding box center [283, 198] width 0 height 6
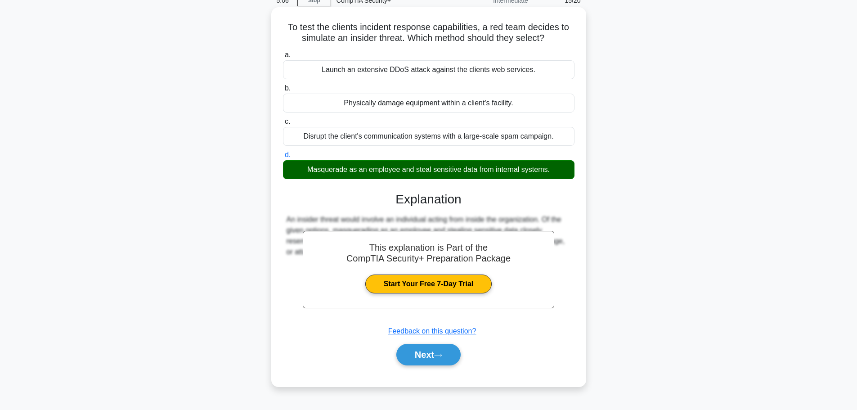
scroll to position [76, 0]
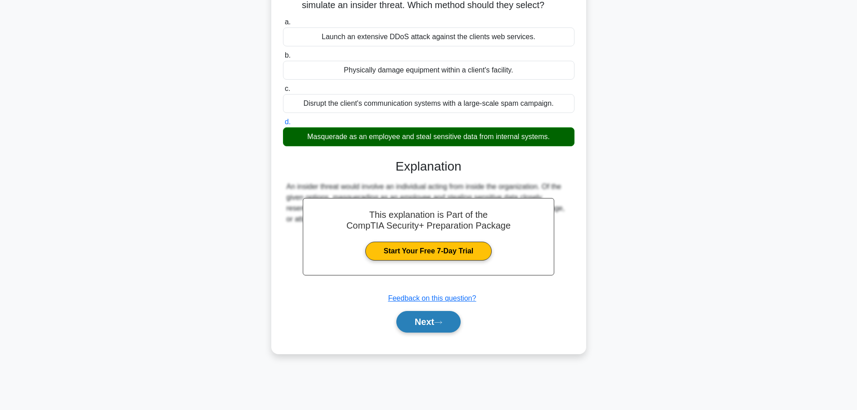
click at [440, 322] on icon at bounding box center [438, 322] width 8 height 5
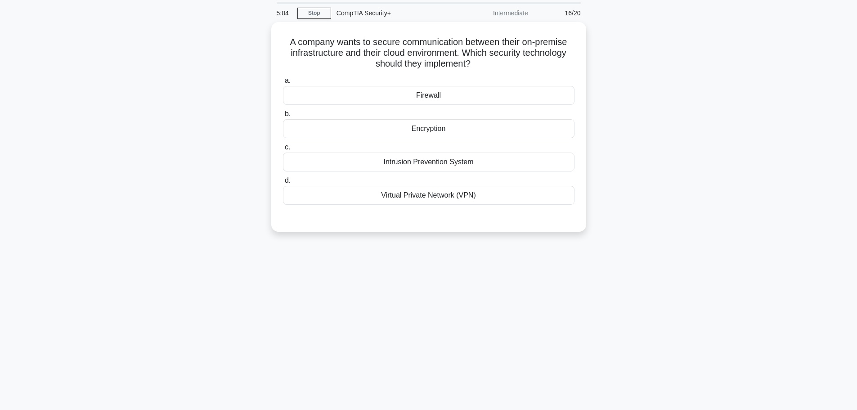
scroll to position [0, 0]
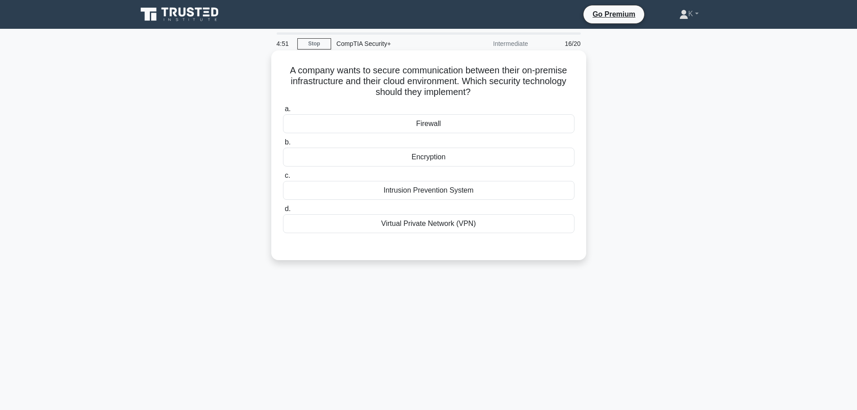
click at [429, 225] on div "Virtual Private Network (VPN)" at bounding box center [429, 223] width 292 height 19
click at [283, 212] on input "d. Virtual Private Network (VPN)" at bounding box center [283, 209] width 0 height 6
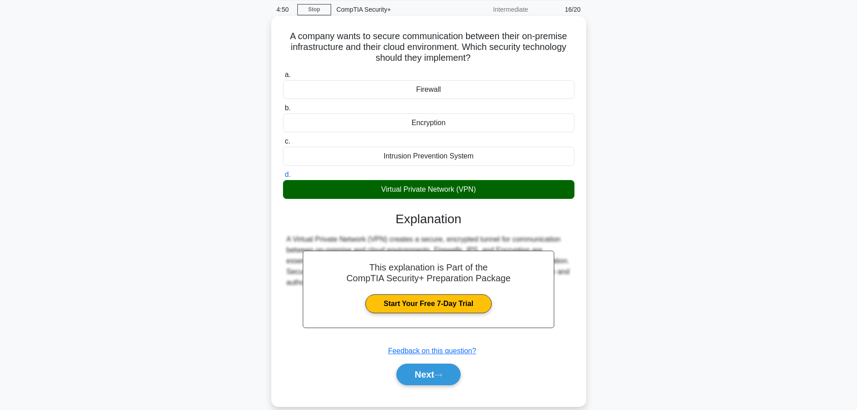
scroll to position [76, 0]
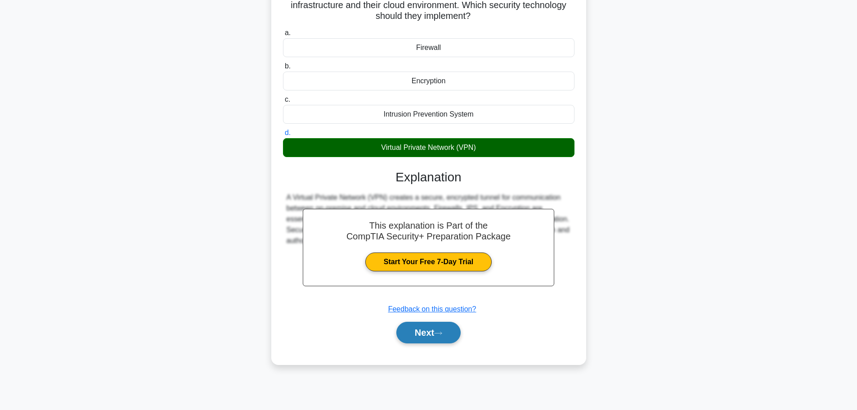
click at [433, 328] on button "Next" at bounding box center [429, 333] width 64 height 22
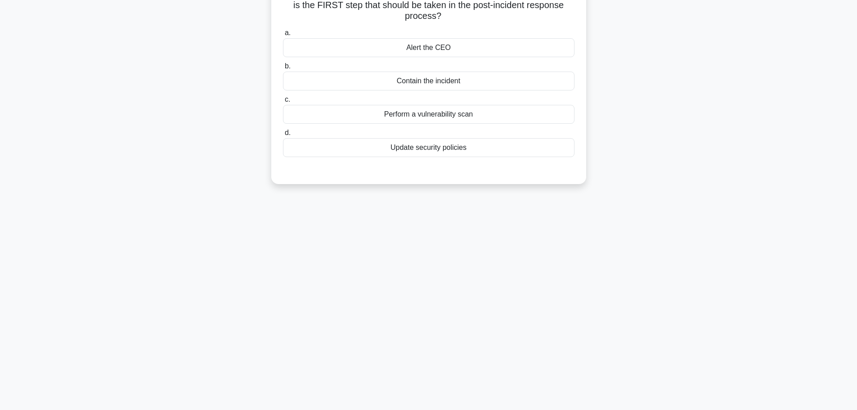
scroll to position [0, 0]
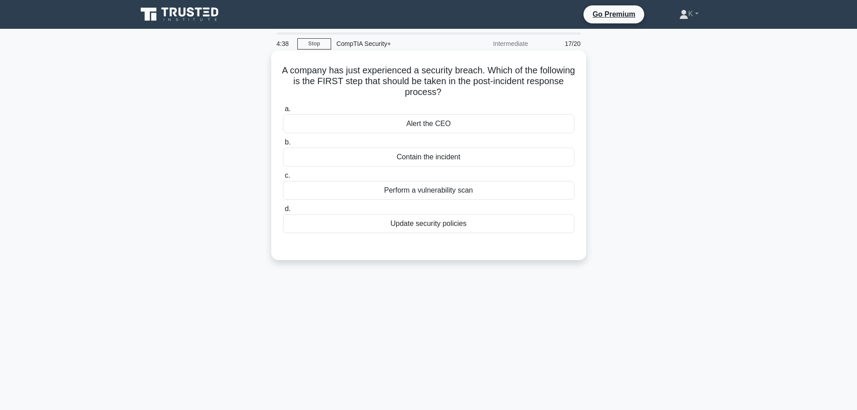
click at [441, 161] on div "Contain the incident" at bounding box center [429, 157] width 292 height 19
click at [283, 145] on input "b. Contain the incident" at bounding box center [283, 143] width 0 height 6
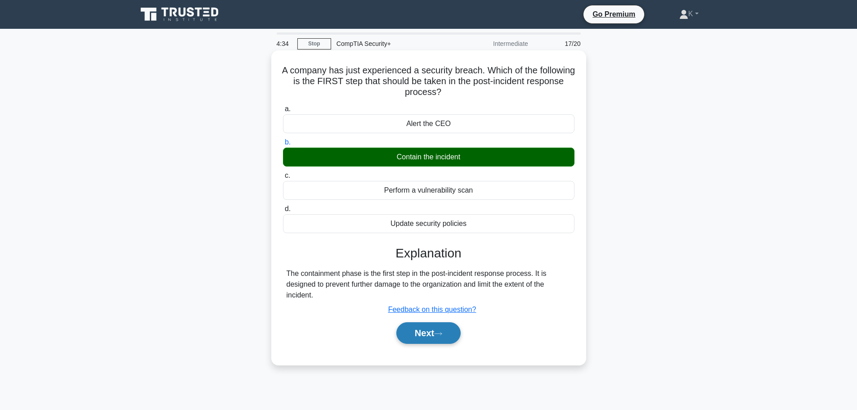
click at [442, 334] on icon at bounding box center [438, 333] width 7 height 3
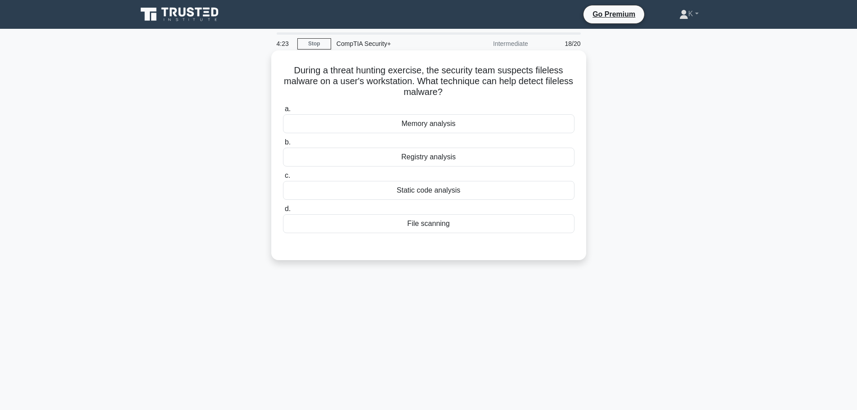
click at [423, 126] on div "Memory analysis" at bounding box center [429, 123] width 292 height 19
click at [283, 112] on input "a. Memory analysis" at bounding box center [283, 109] width 0 height 6
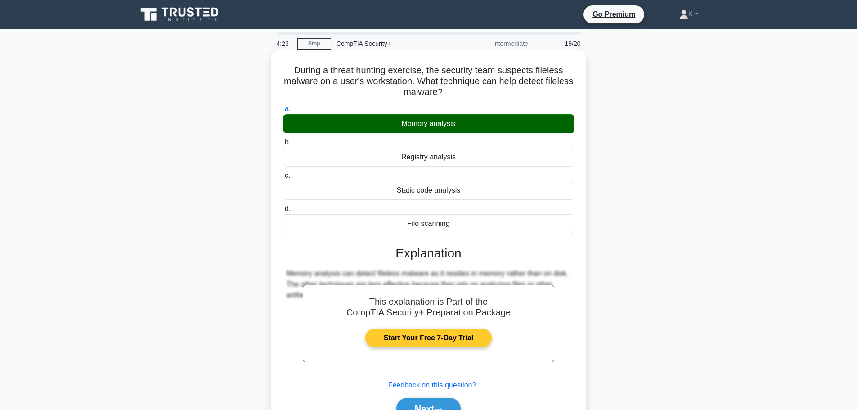
scroll to position [76, 0]
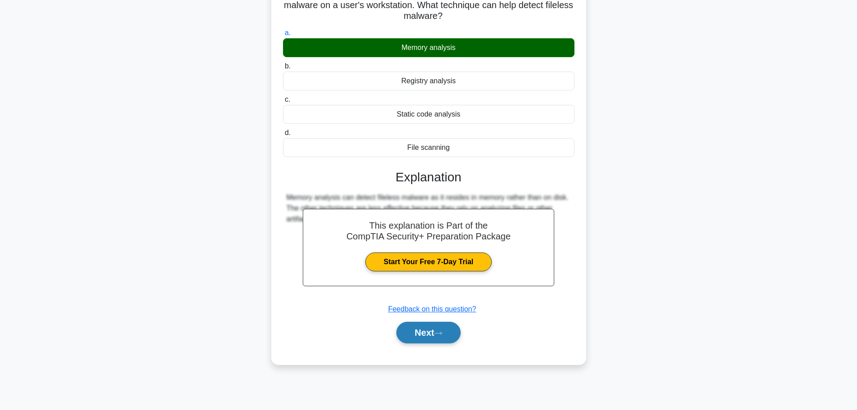
click at [424, 335] on button "Next" at bounding box center [429, 333] width 64 height 22
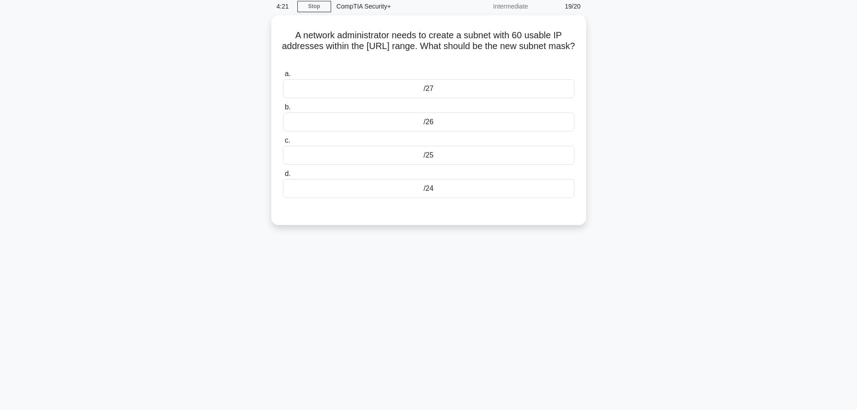
scroll to position [0, 0]
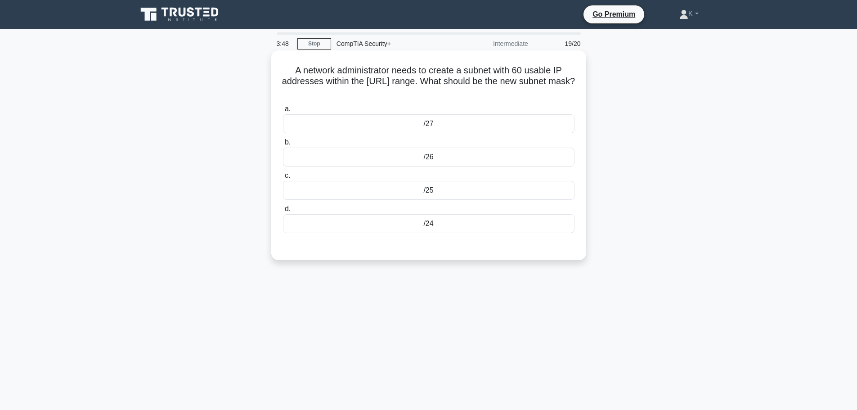
click at [448, 160] on div "/26" at bounding box center [429, 157] width 292 height 19
click at [283, 145] on input "b. /26" at bounding box center [283, 143] width 0 height 6
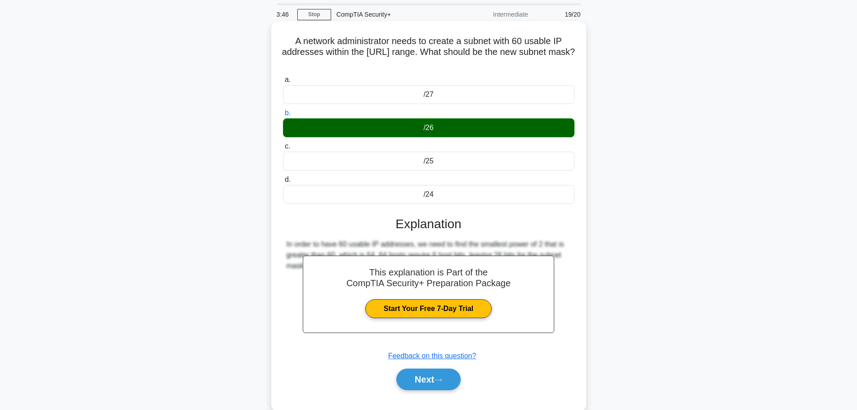
scroll to position [45, 0]
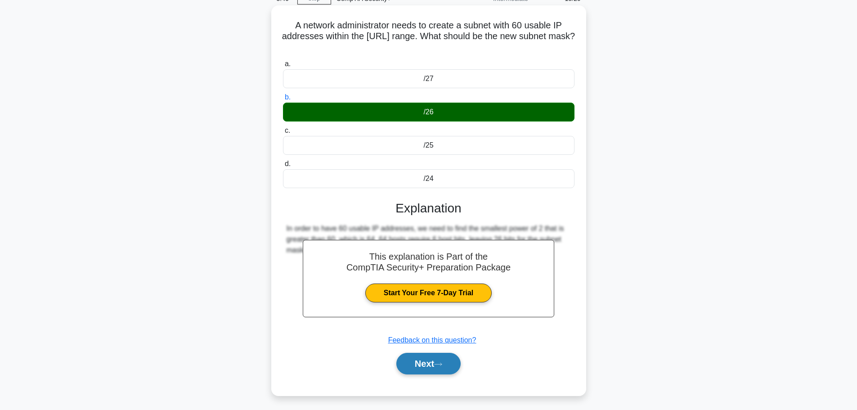
click at [446, 358] on button "Next" at bounding box center [429, 364] width 64 height 22
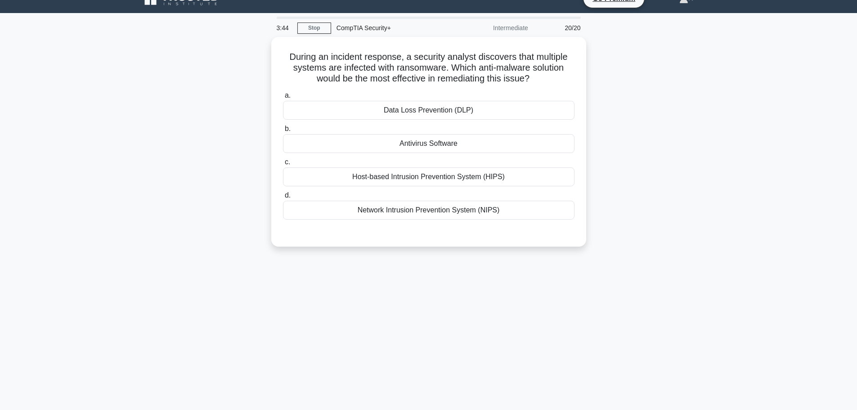
scroll to position [0, 0]
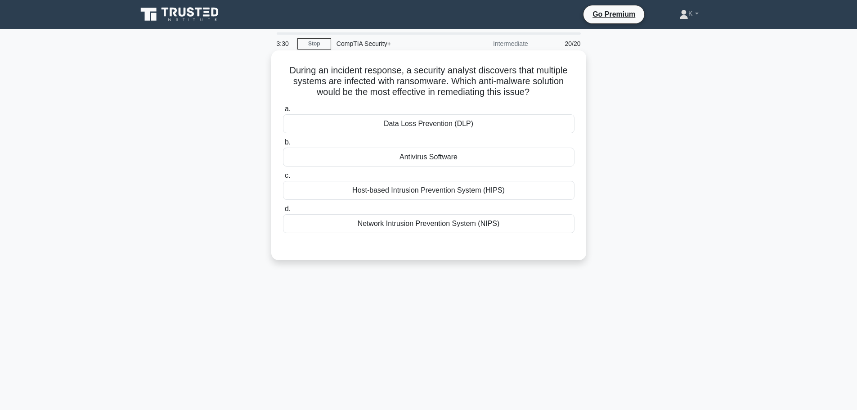
click at [462, 194] on div "Host-based Intrusion Prevention System (HIPS)" at bounding box center [429, 190] width 292 height 19
click at [283, 179] on input "c. Host-based Intrusion Prevention System (HIPS)" at bounding box center [283, 176] width 0 height 6
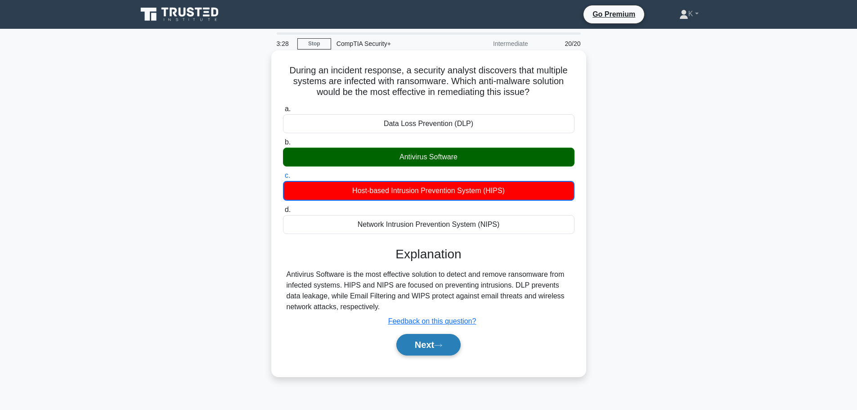
click at [429, 349] on button "Next" at bounding box center [429, 345] width 64 height 22
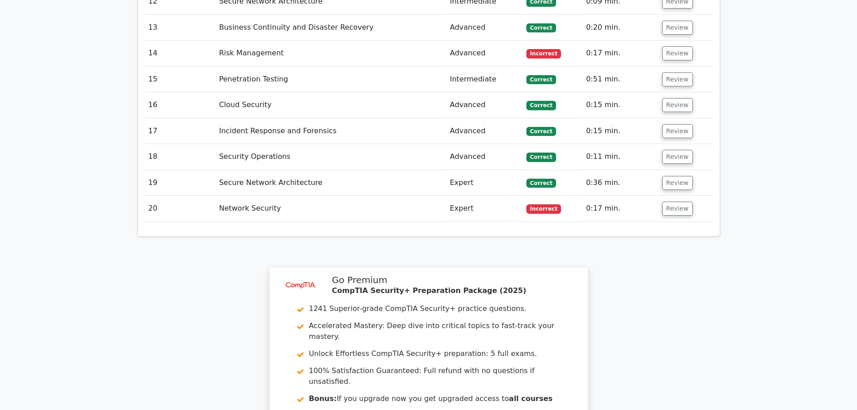
scroll to position [1710, 0]
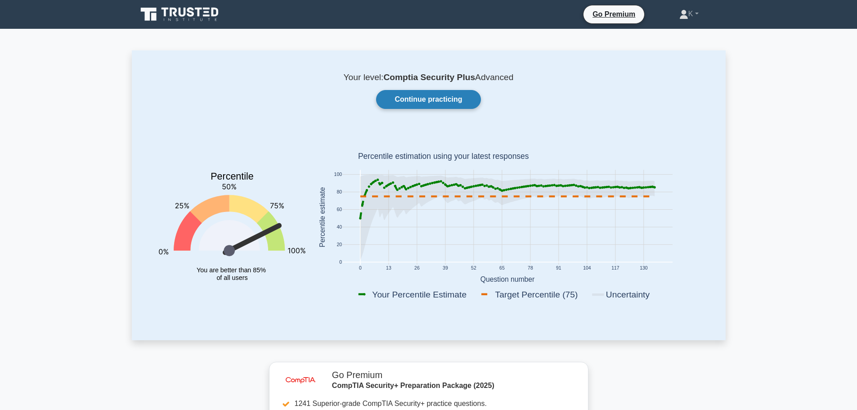
click at [446, 101] on link "Continue practicing" at bounding box center [428, 99] width 104 height 19
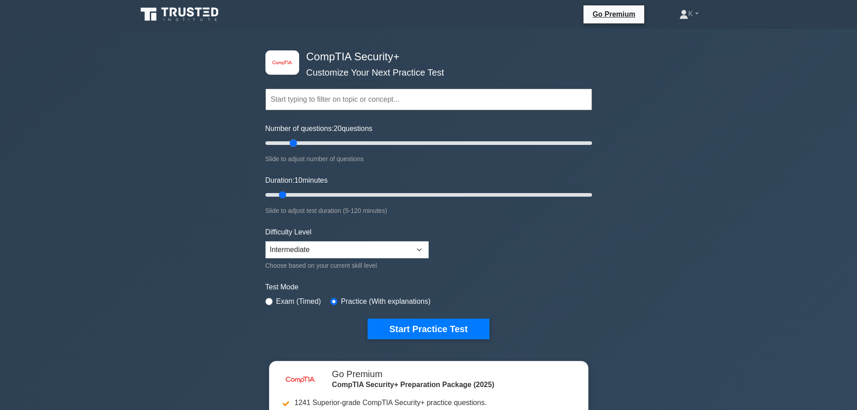
drag, startPoint x: 279, startPoint y: 144, endPoint x: 294, endPoint y: 143, distance: 14.9
type input "20"
click at [294, 143] on input "Number of questions: 20 questions" at bounding box center [429, 143] width 327 height 11
click at [435, 331] on button "Start Practice Test" at bounding box center [429, 329] width 122 height 21
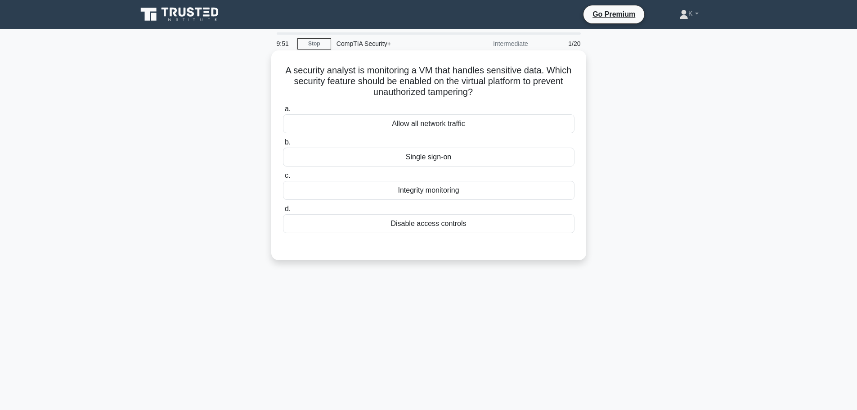
click at [435, 196] on div "Integrity monitoring" at bounding box center [429, 190] width 292 height 19
click at [283, 179] on input "c. Integrity monitoring" at bounding box center [283, 176] width 0 height 6
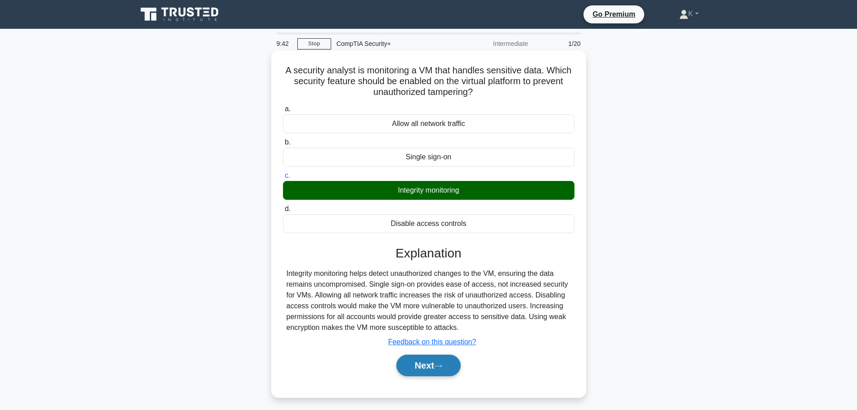
click at [433, 370] on button "Next" at bounding box center [429, 366] width 64 height 22
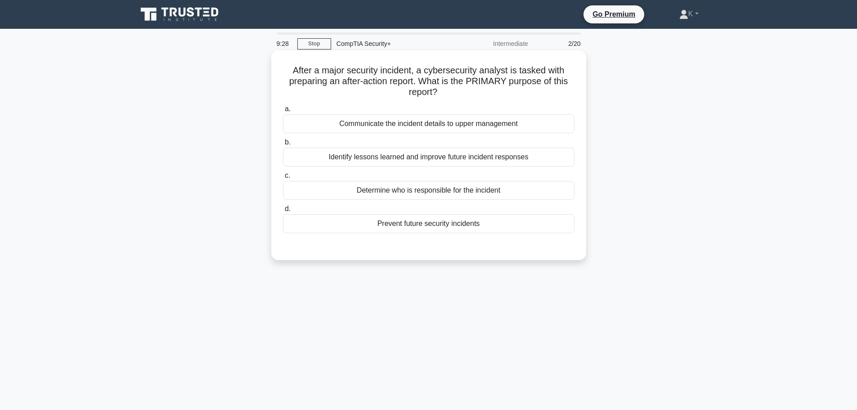
click at [458, 158] on div "Identify lessons learned and improve future incident responses" at bounding box center [429, 157] width 292 height 19
click at [283, 145] on input "b. Identify lessons learned and improve future incident responses" at bounding box center [283, 143] width 0 height 6
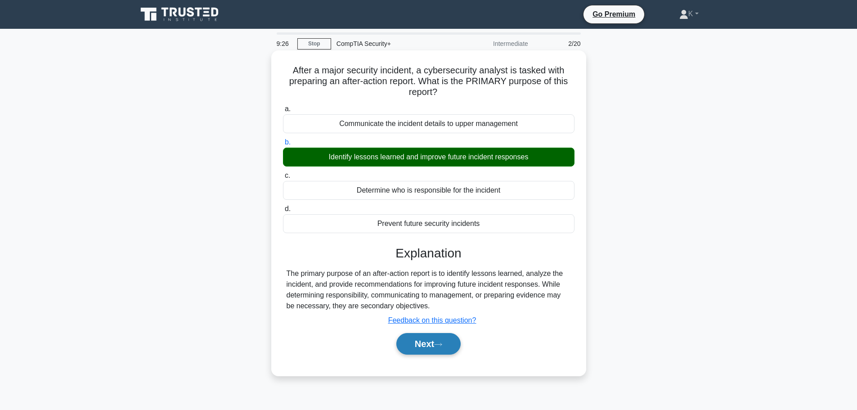
click at [441, 347] on icon at bounding box center [438, 344] width 8 height 5
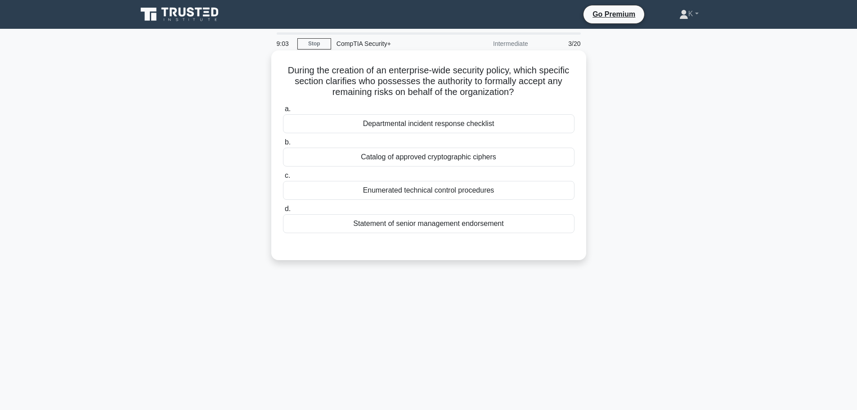
click at [450, 126] on div "Departmental incident response checklist" at bounding box center [429, 123] width 292 height 19
click at [283, 112] on input "a. Departmental incident response checklist" at bounding box center [283, 109] width 0 height 6
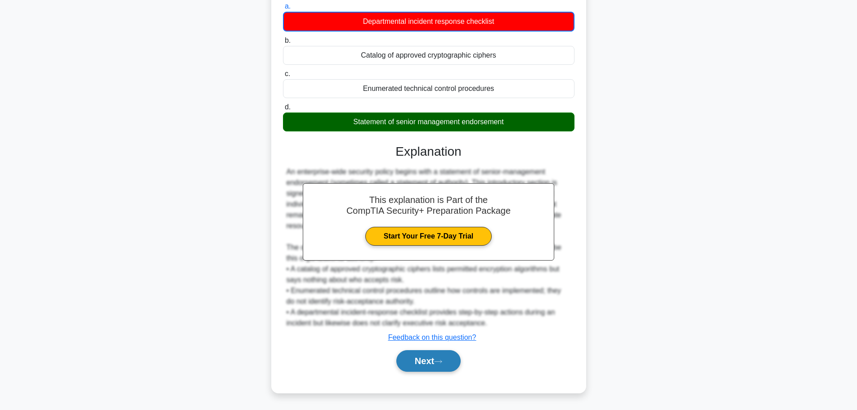
click at [431, 363] on button "Next" at bounding box center [429, 361] width 64 height 22
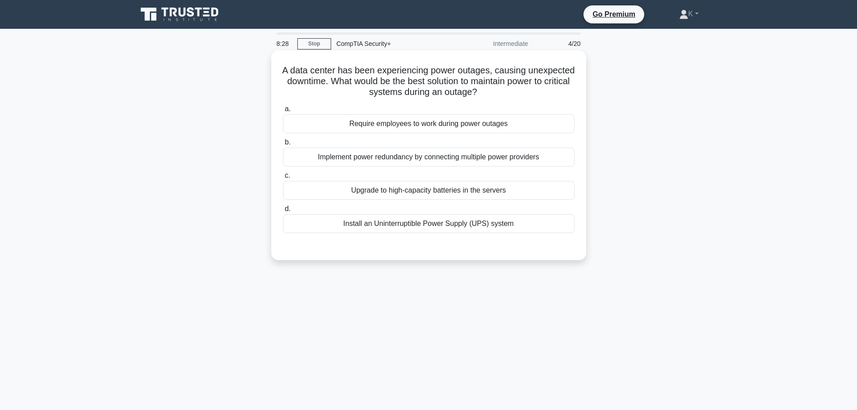
click at [459, 229] on div "Install an Uninterruptible Power Supply (UPS) system" at bounding box center [429, 223] width 292 height 19
click at [283, 212] on input "d. Install an Uninterruptible Power Supply (UPS) system" at bounding box center [283, 209] width 0 height 6
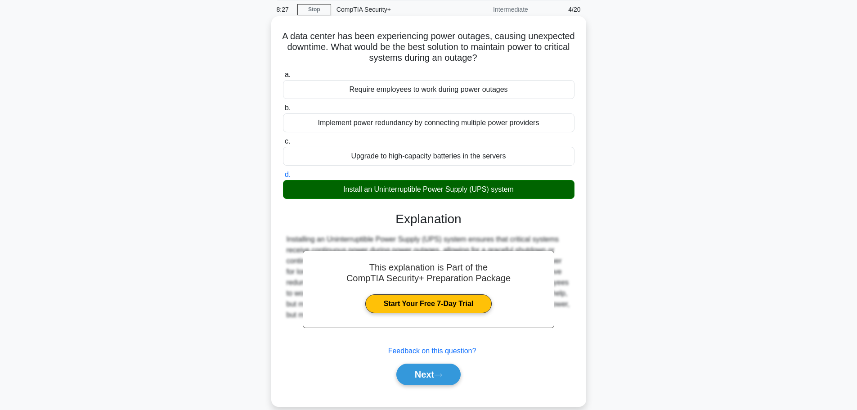
scroll to position [76, 0]
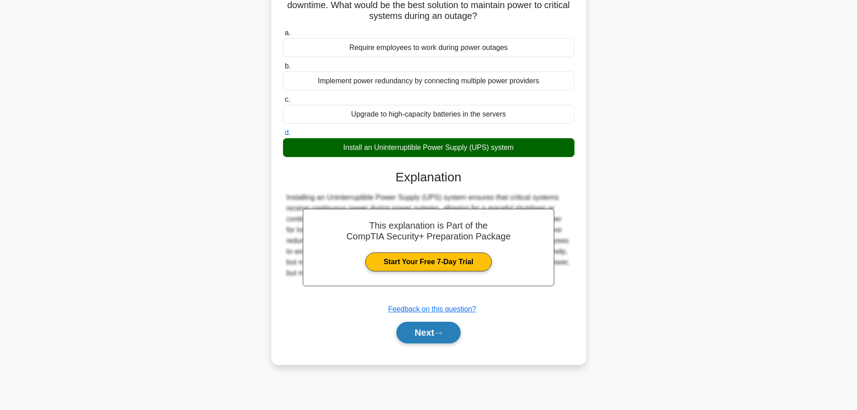
click at [439, 332] on icon at bounding box center [438, 333] width 8 height 5
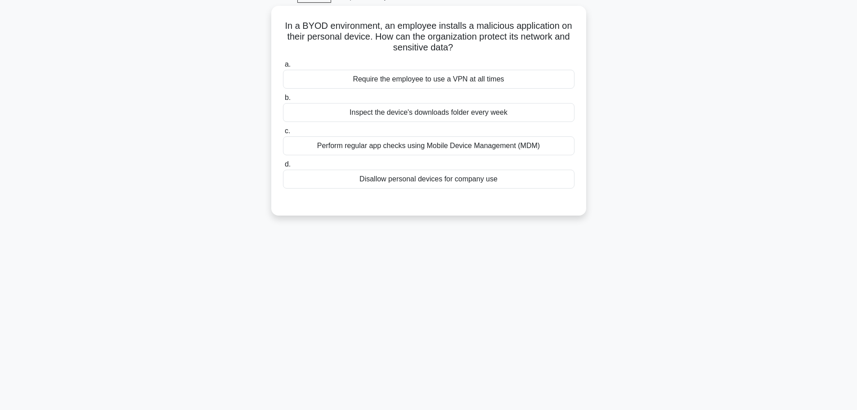
scroll to position [31, 0]
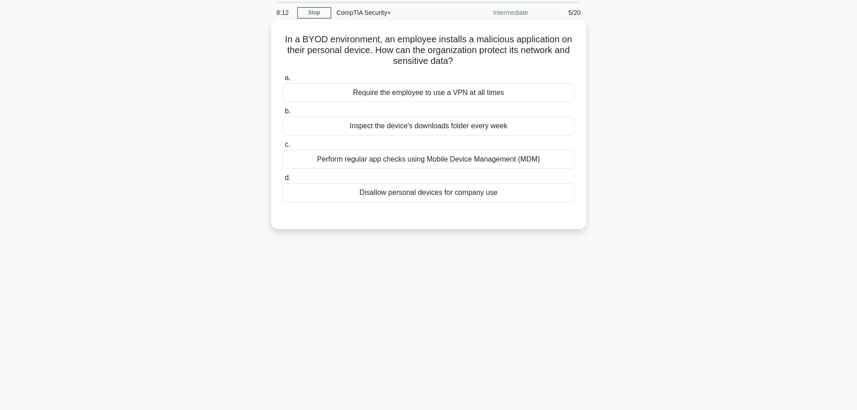
click at [465, 91] on div "Require the employee to use a VPN at all times" at bounding box center [429, 92] width 292 height 19
click at [283, 81] on input "a. Require the employee to use a VPN at all times" at bounding box center [283, 78] width 0 height 6
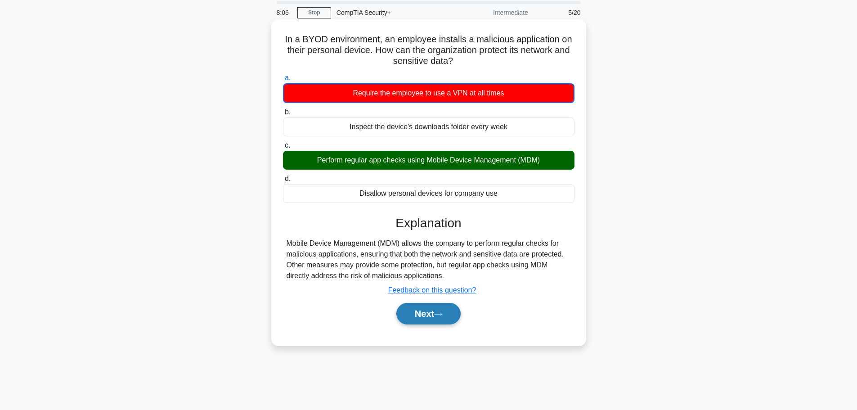
click at [416, 316] on button "Next" at bounding box center [429, 314] width 64 height 22
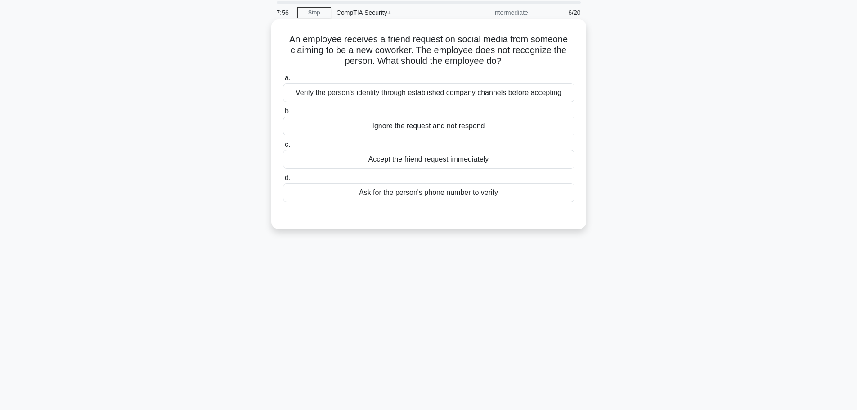
click at [446, 91] on div "Verify the person's identity through established company channels before accept…" at bounding box center [429, 92] width 292 height 19
click at [283, 81] on input "a. Verify the person's identity through established company channels before acc…" at bounding box center [283, 78] width 0 height 6
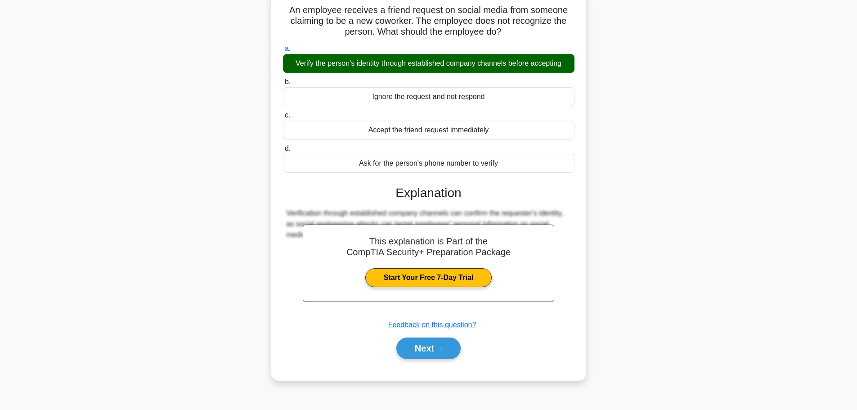
scroll to position [76, 0]
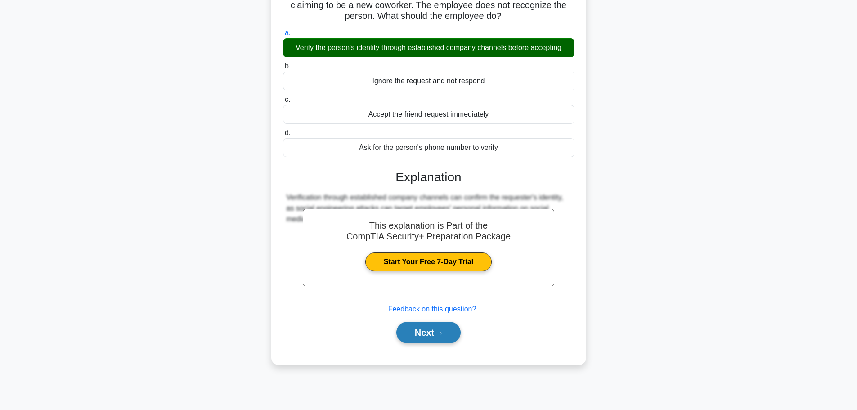
click at [441, 336] on icon at bounding box center [438, 333] width 8 height 5
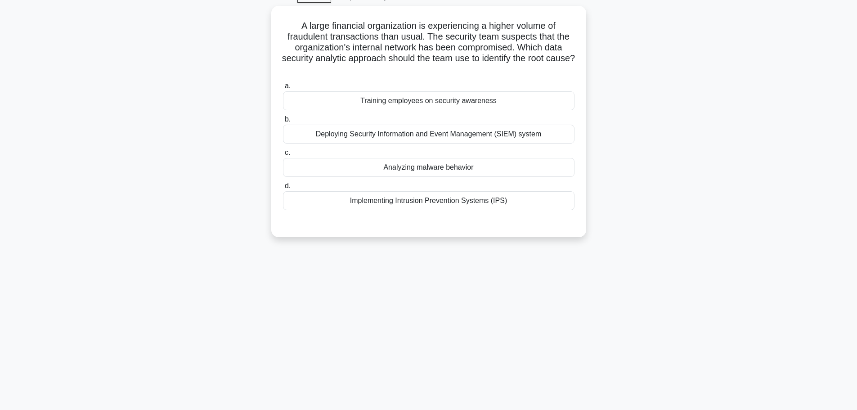
scroll to position [31, 0]
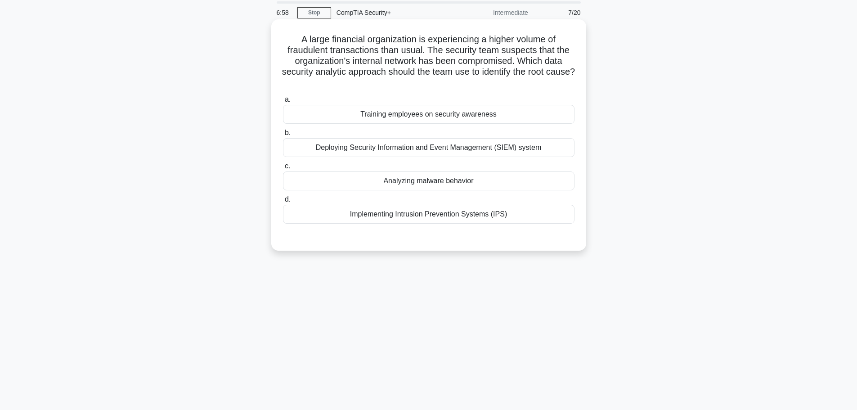
click at [483, 148] on div "Deploying Security Information and Event Management (SIEM) system" at bounding box center [429, 147] width 292 height 19
click at [283, 136] on input "b. Deploying Security Information and Event Management (SIEM) system" at bounding box center [283, 133] width 0 height 6
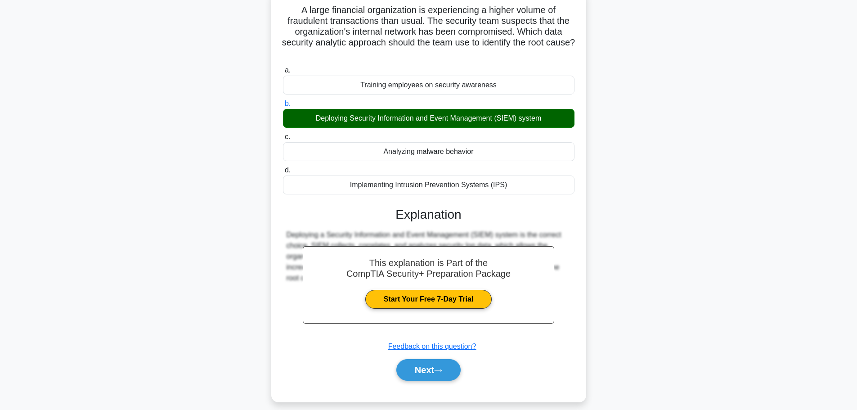
scroll to position [76, 0]
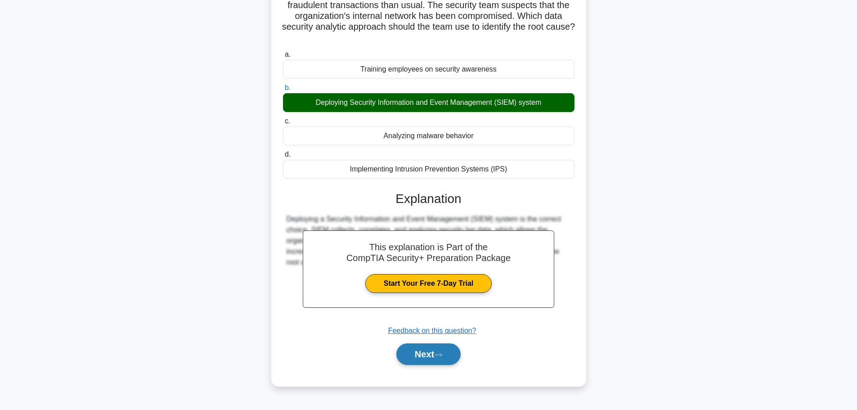
click at [437, 356] on button "Next" at bounding box center [429, 354] width 64 height 22
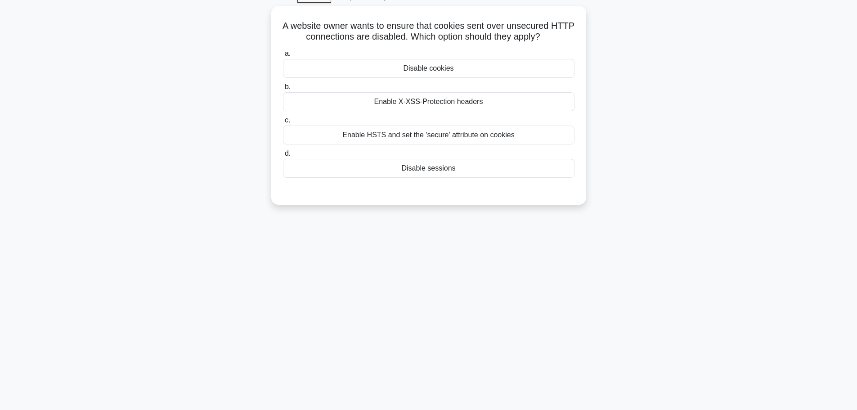
scroll to position [31, 0]
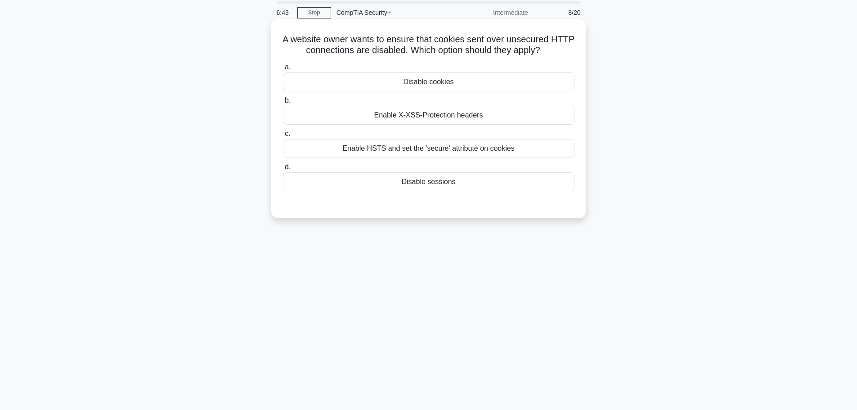
click at [505, 146] on div "Enable HSTS and set the 'secure' attribute on cookies" at bounding box center [429, 148] width 292 height 19
click at [283, 137] on input "c. Enable HSTS and set the 'secure' attribute on cookies" at bounding box center [283, 134] width 0 height 6
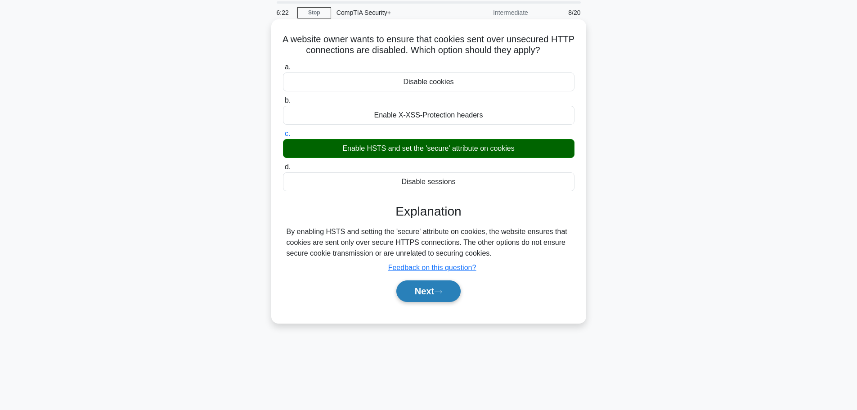
click at [424, 290] on button "Next" at bounding box center [429, 291] width 64 height 22
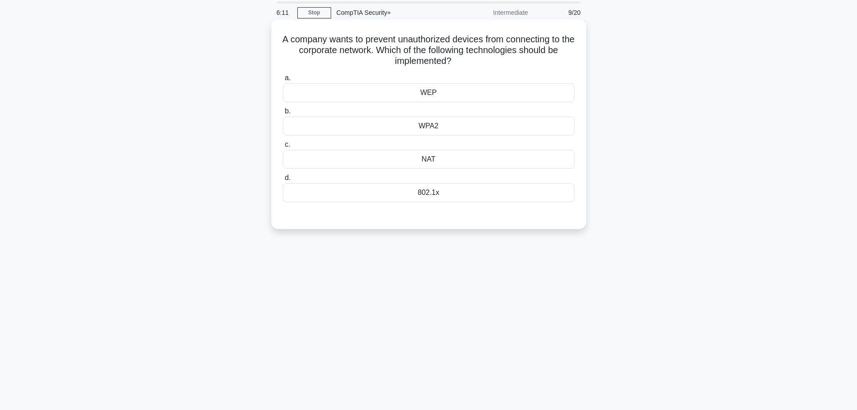
click at [440, 197] on div "802.1x" at bounding box center [429, 192] width 292 height 19
click at [283, 181] on input "d. 802.1x" at bounding box center [283, 178] width 0 height 6
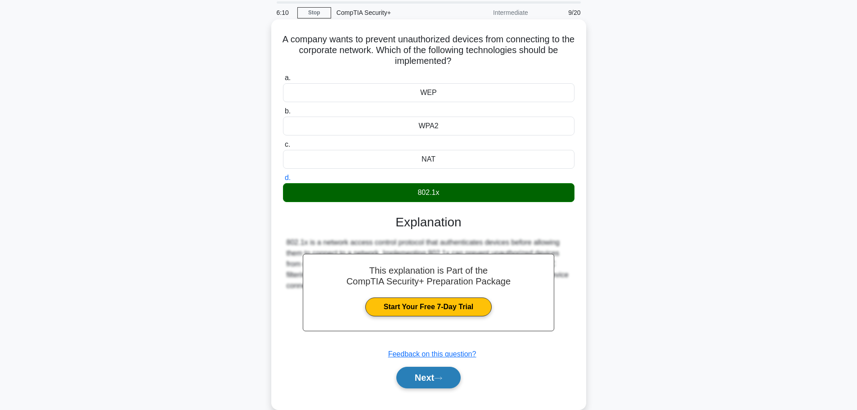
click at [442, 379] on icon at bounding box center [438, 378] width 8 height 5
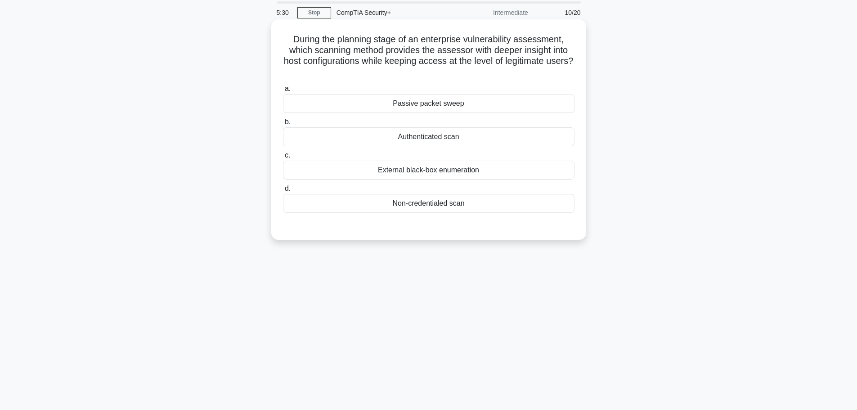
click at [439, 138] on div "Authenticated scan" at bounding box center [429, 136] width 292 height 19
click at [283, 125] on input "b. Authenticated scan" at bounding box center [283, 122] width 0 height 6
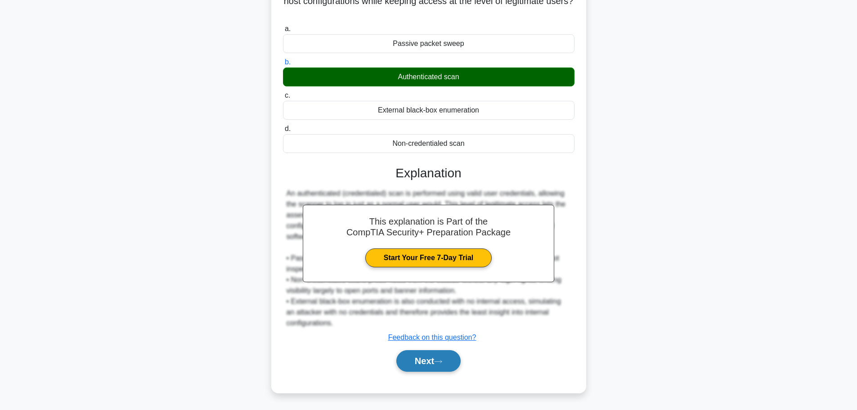
click at [438, 370] on button "Next" at bounding box center [429, 361] width 64 height 22
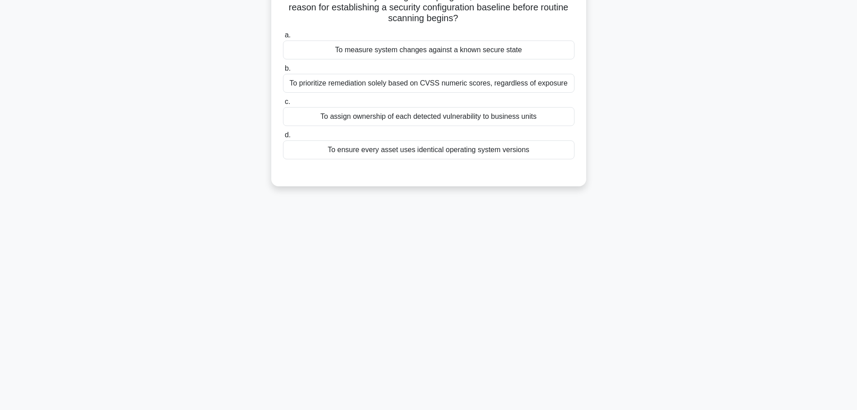
scroll to position [0, 0]
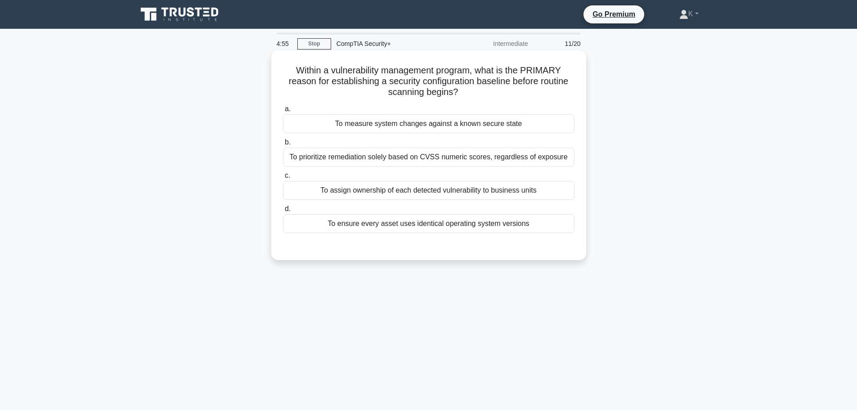
click at [429, 126] on div "To measure system changes against a known secure state" at bounding box center [429, 123] width 292 height 19
click at [283, 112] on input "a. To measure system changes against a known secure state" at bounding box center [283, 109] width 0 height 6
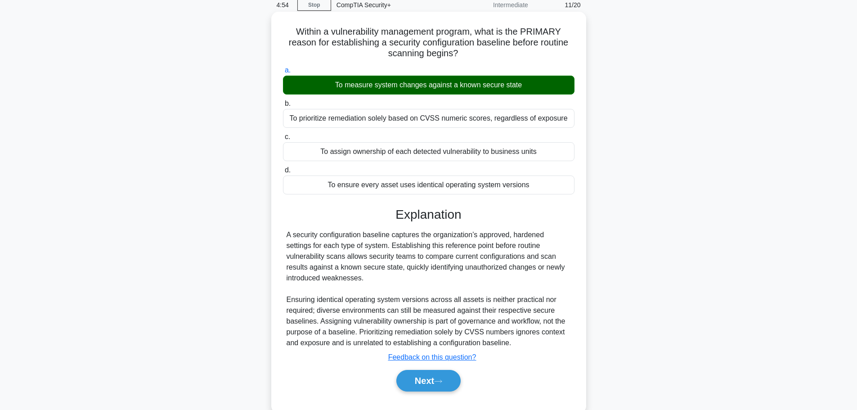
scroll to position [76, 0]
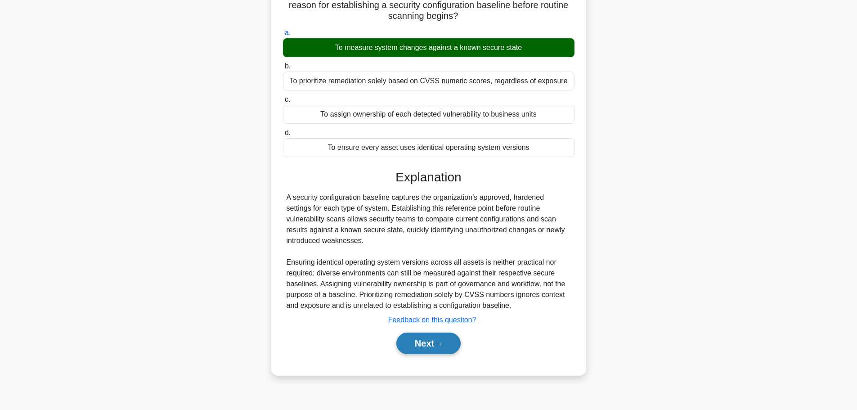
click at [422, 348] on button "Next" at bounding box center [429, 344] width 64 height 22
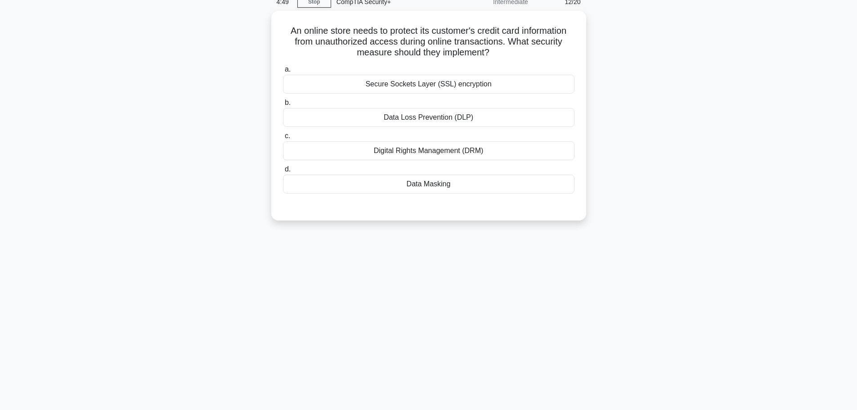
scroll to position [0, 0]
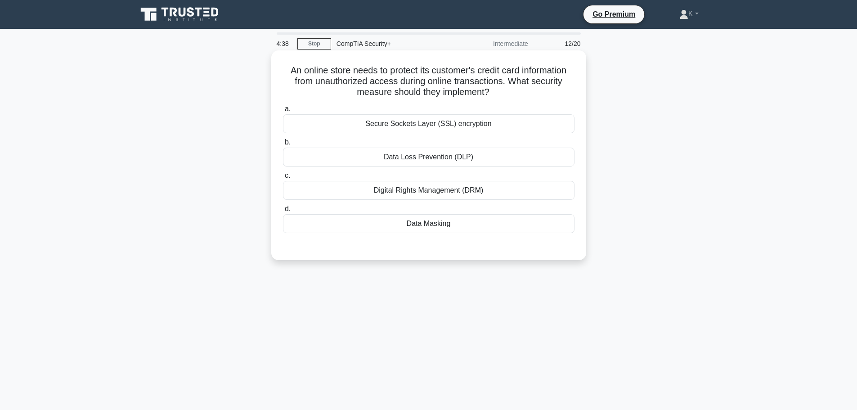
click at [463, 127] on div "Secure Sockets Layer (SSL) encryption" at bounding box center [429, 123] width 292 height 19
click at [283, 112] on input "a. Secure Sockets Layer (SSL) encryption" at bounding box center [283, 109] width 0 height 6
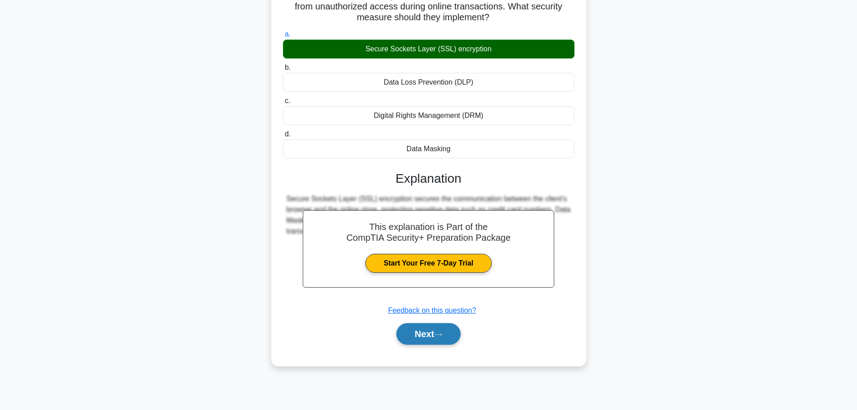
scroll to position [76, 0]
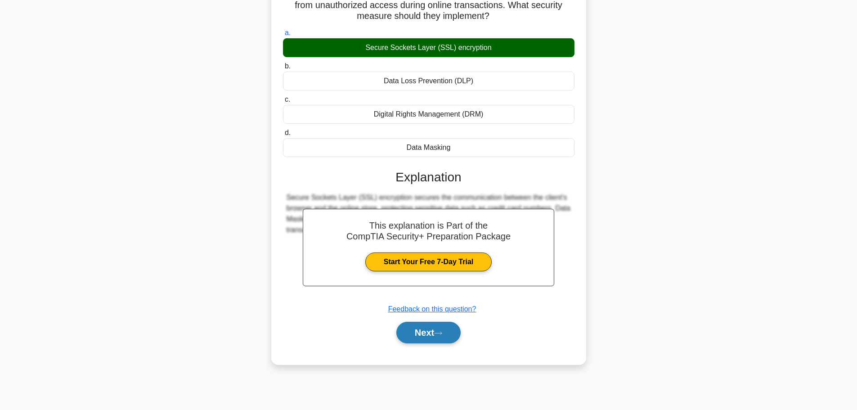
click at [431, 331] on button "Next" at bounding box center [429, 333] width 64 height 22
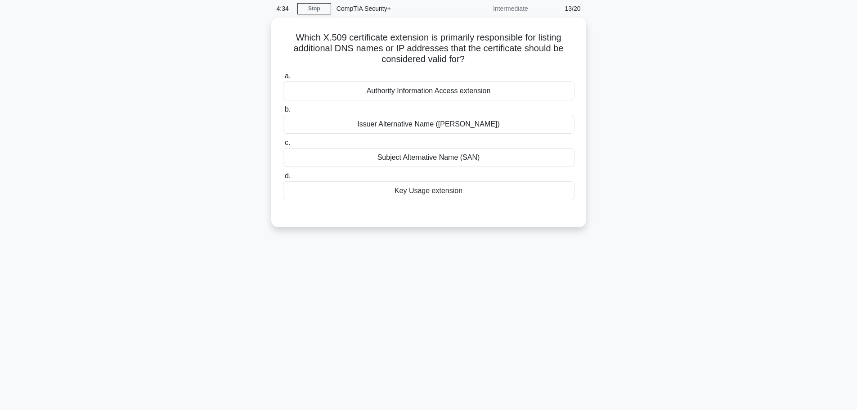
scroll to position [0, 0]
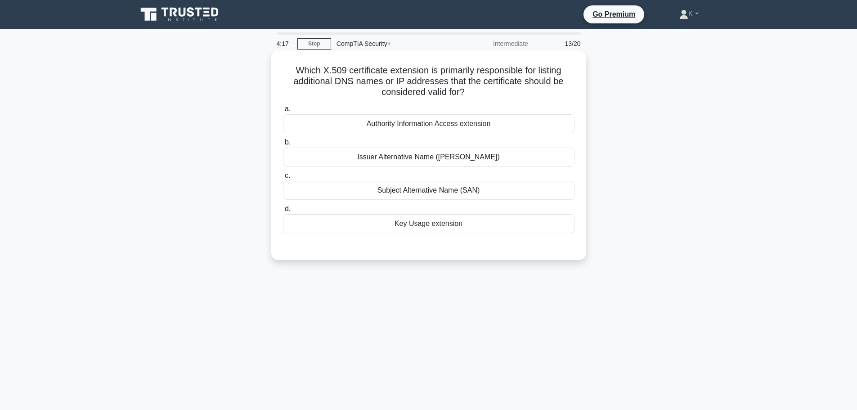
click at [443, 122] on div "Authority Information Access extension" at bounding box center [429, 123] width 292 height 19
click at [283, 112] on input "a. Authority Information Access extension" at bounding box center [283, 109] width 0 height 6
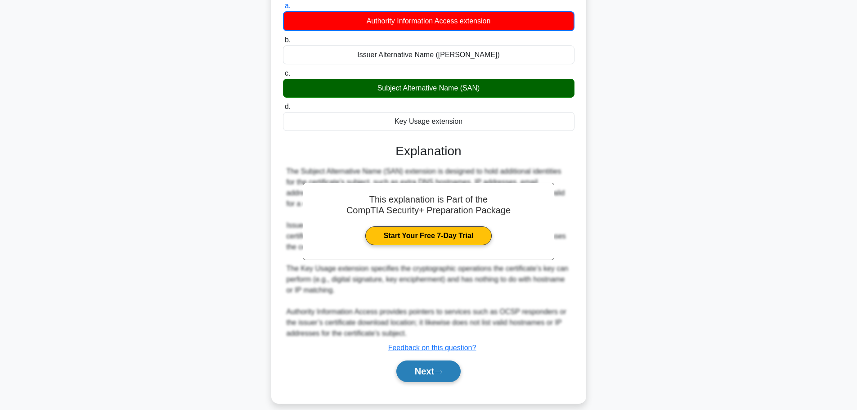
click at [431, 361] on button "Next" at bounding box center [429, 372] width 64 height 22
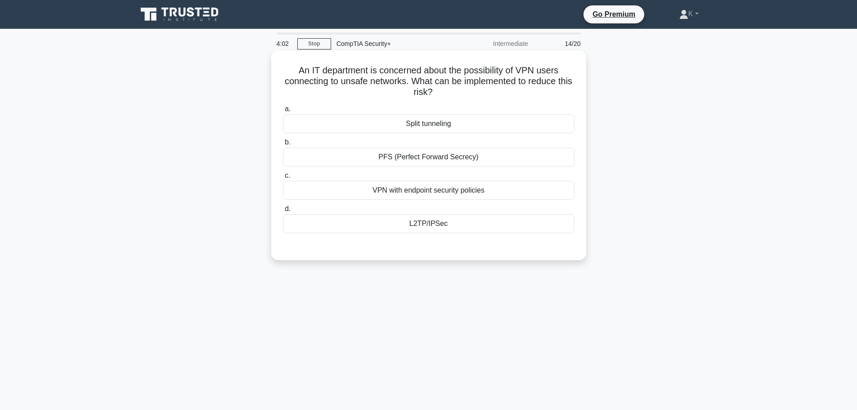
click at [480, 193] on div "VPN with endpoint security policies" at bounding box center [429, 190] width 292 height 19
click at [451, 194] on div "VPN with endpoint security policies" at bounding box center [429, 190] width 292 height 19
click at [283, 179] on input "c. VPN with endpoint security policies" at bounding box center [283, 176] width 0 height 6
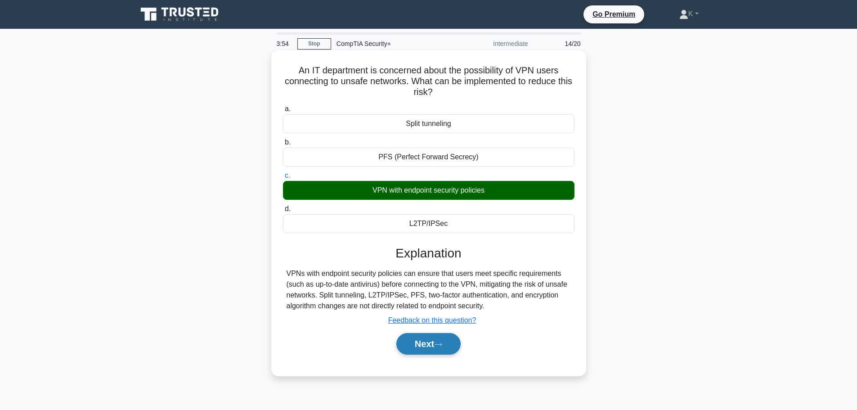
click at [442, 347] on icon at bounding box center [438, 344] width 8 height 5
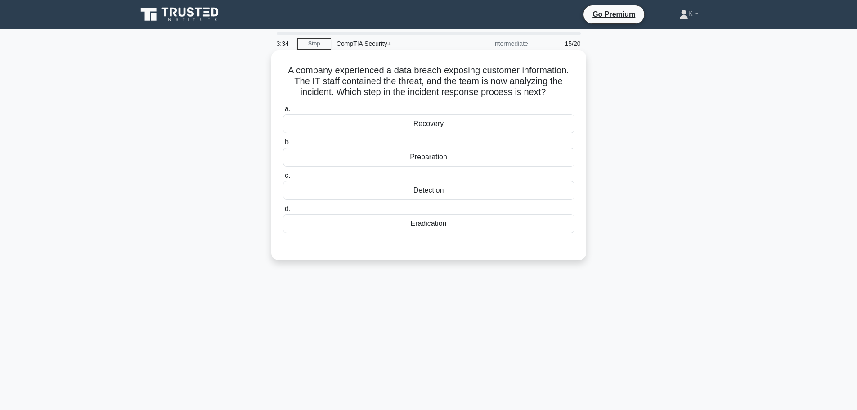
click at [437, 126] on div "Recovery" at bounding box center [429, 123] width 292 height 19
click at [283, 112] on input "a. Recovery" at bounding box center [283, 109] width 0 height 6
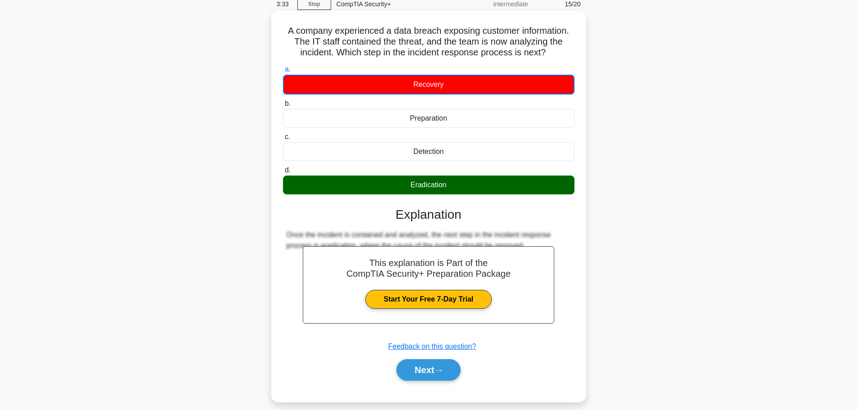
scroll to position [76, 0]
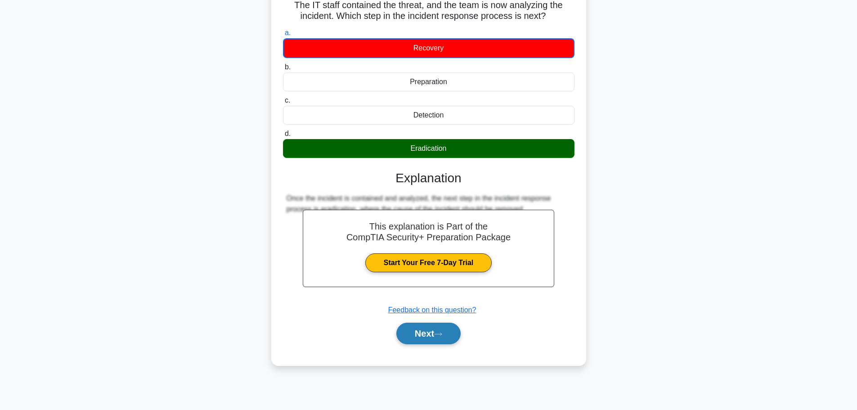
click at [431, 329] on button "Next" at bounding box center [429, 334] width 64 height 22
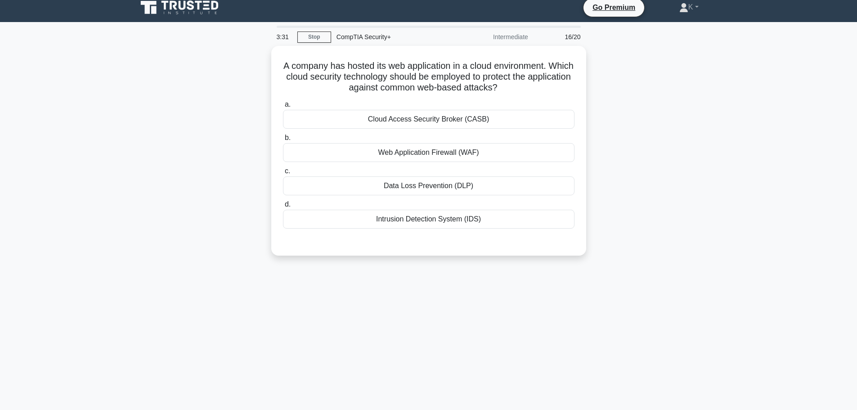
scroll to position [0, 0]
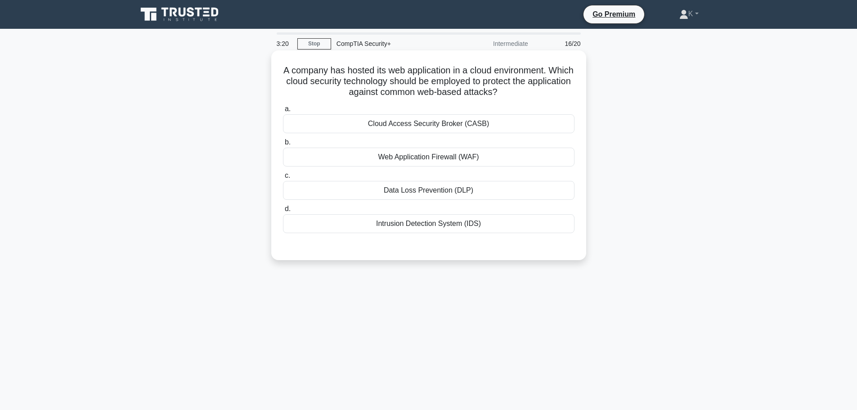
click at [406, 127] on div "Cloud Access Security Broker (CASB)" at bounding box center [429, 123] width 292 height 19
click at [283, 112] on input "a. Cloud Access Security Broker (CASB)" at bounding box center [283, 109] width 0 height 6
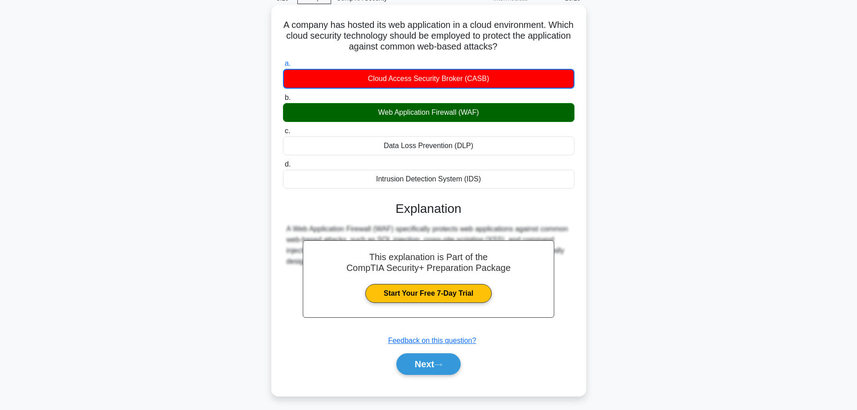
scroll to position [76, 0]
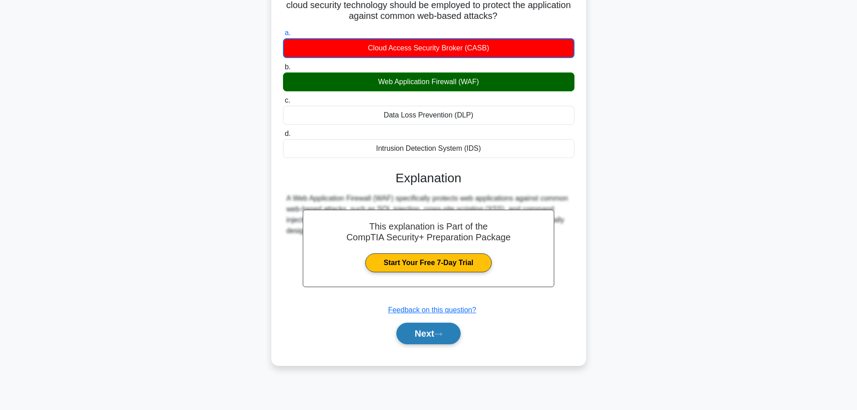
click at [442, 344] on button "Next" at bounding box center [429, 334] width 64 height 22
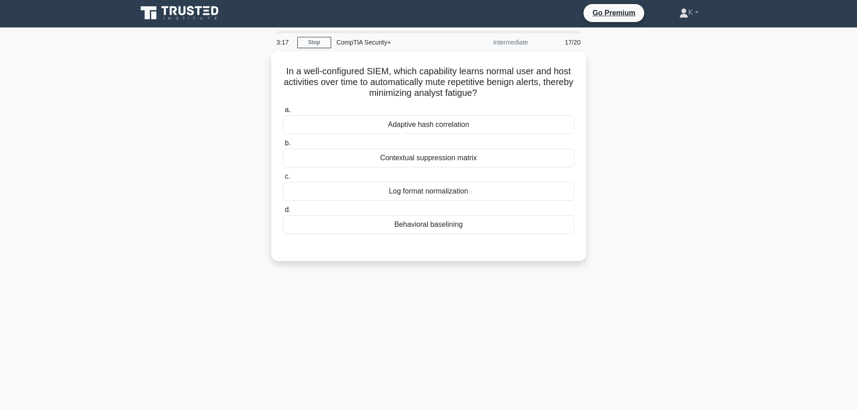
scroll to position [0, 0]
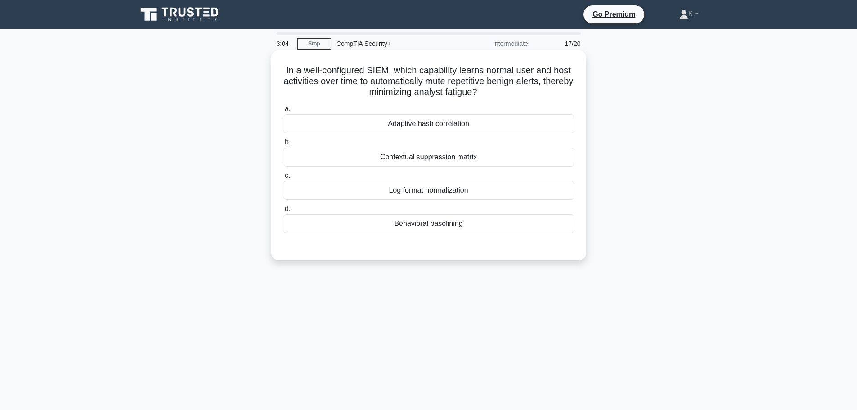
click at [475, 124] on div "Adaptive hash correlation" at bounding box center [429, 123] width 292 height 19
click at [283, 112] on input "a. Adaptive hash correlation" at bounding box center [283, 109] width 0 height 6
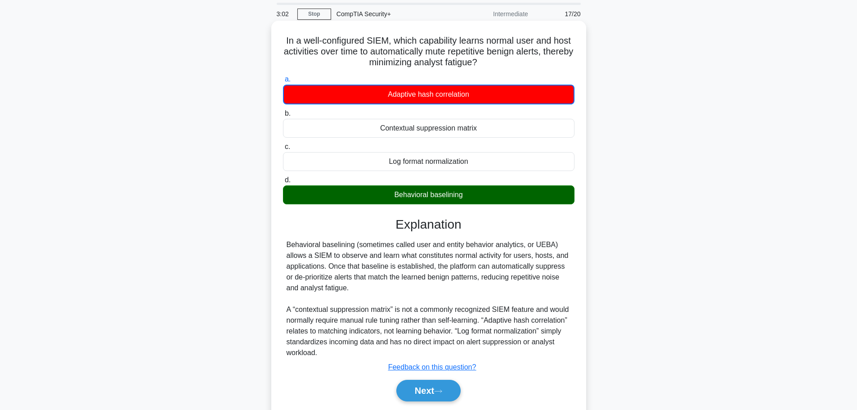
scroll to position [76, 0]
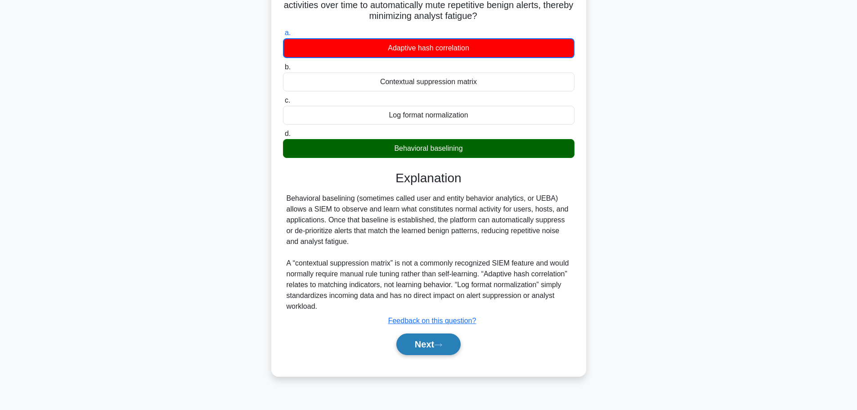
click at [426, 348] on button "Next" at bounding box center [429, 345] width 64 height 22
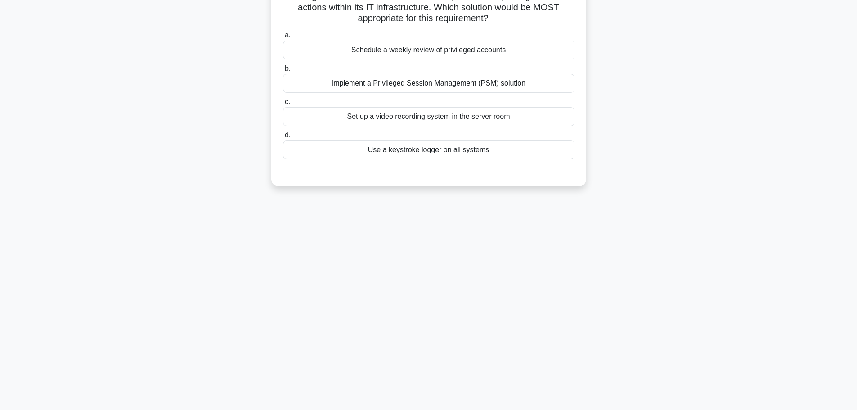
scroll to position [0, 0]
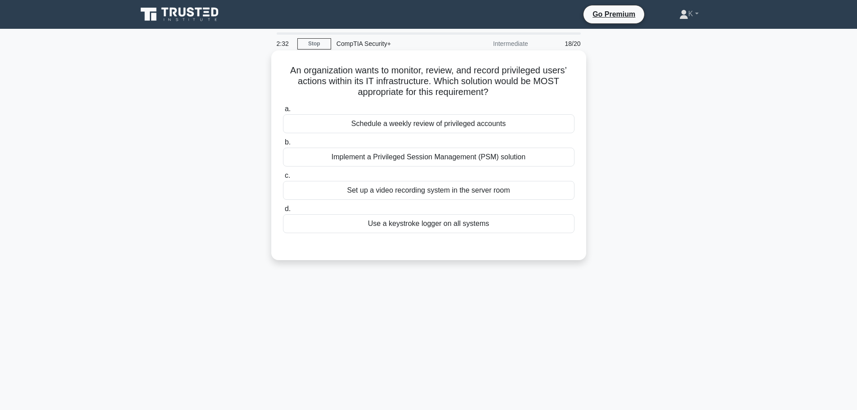
click at [455, 226] on div "Use a keystroke logger on all systems" at bounding box center [429, 223] width 292 height 19
click at [283, 212] on input "d. Use a keystroke logger on all systems" at bounding box center [283, 209] width 0 height 6
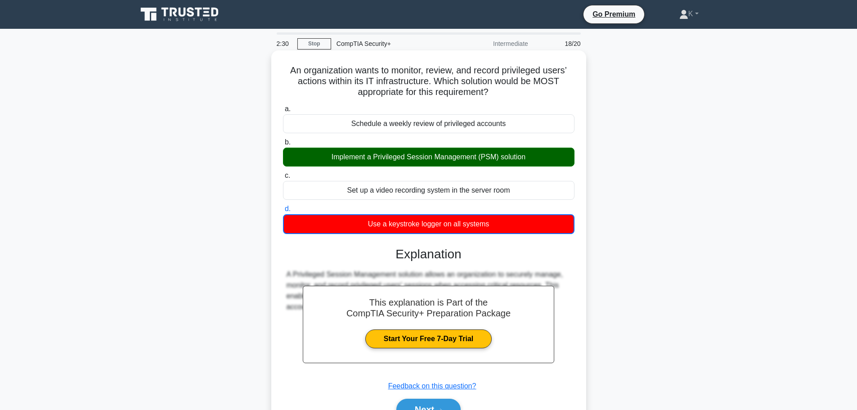
scroll to position [76, 0]
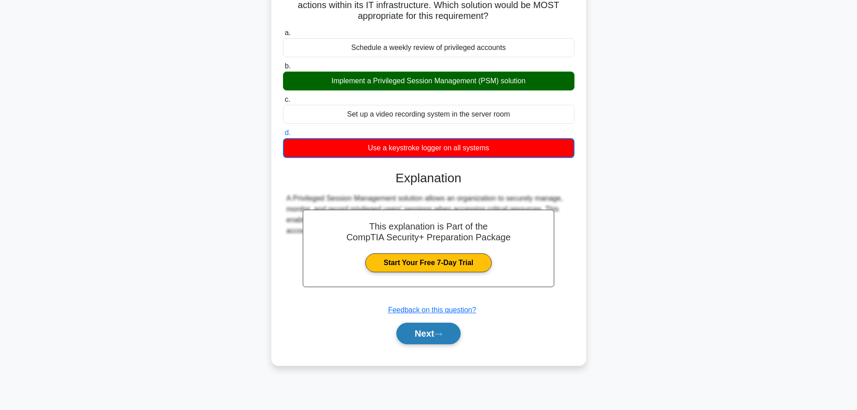
click at [409, 337] on button "Next" at bounding box center [429, 334] width 64 height 22
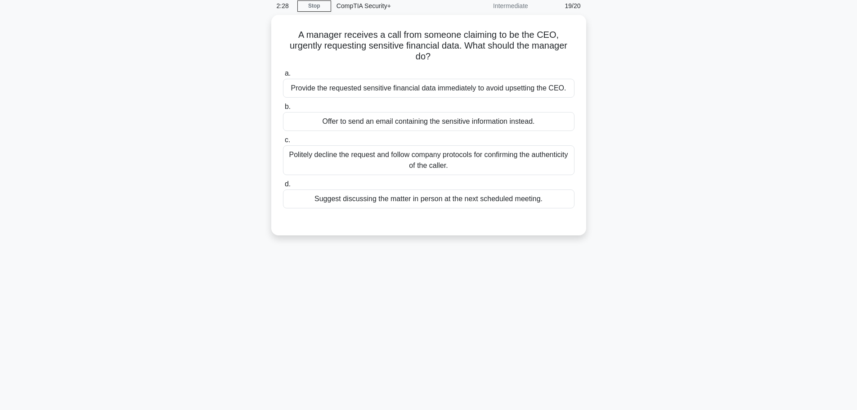
scroll to position [0, 0]
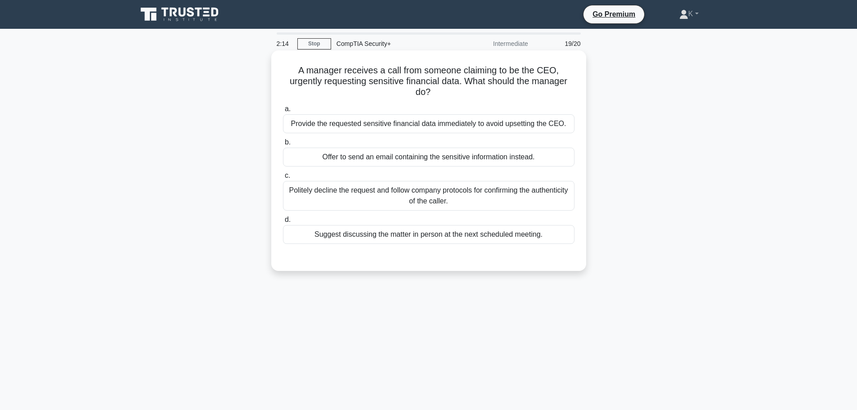
click at [428, 199] on div "Politely decline the request and follow company protocols for confirming the au…" at bounding box center [429, 196] width 292 height 30
click at [283, 179] on input "c. Politely decline the request and follow company protocols for confirming the…" at bounding box center [283, 176] width 0 height 6
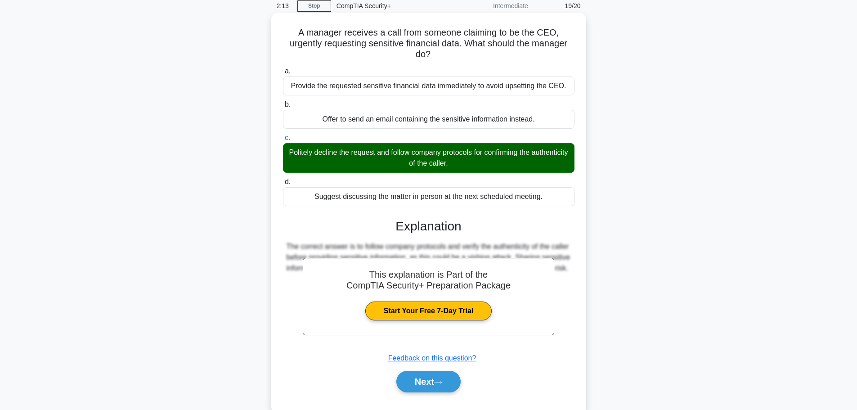
scroll to position [76, 0]
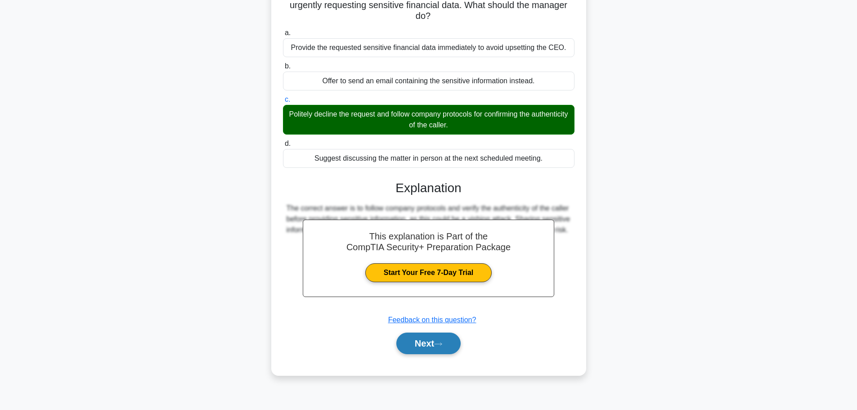
click at [423, 339] on button "Next" at bounding box center [429, 344] width 64 height 22
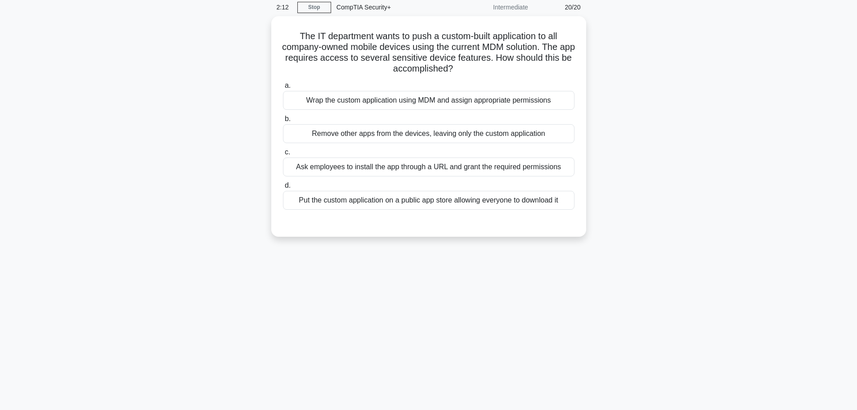
scroll to position [0, 0]
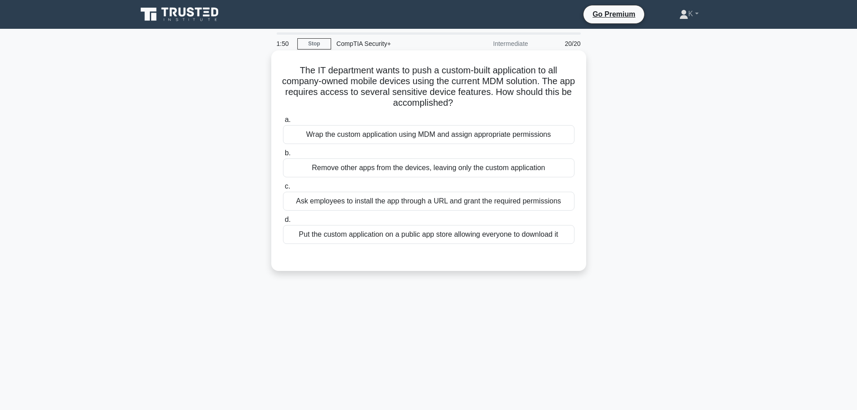
click at [431, 135] on div "Wrap the custom application using MDM and assign appropriate permissions" at bounding box center [429, 134] width 292 height 19
click at [283, 123] on input "a. Wrap the custom application using MDM and assign appropriate permissions" at bounding box center [283, 120] width 0 height 6
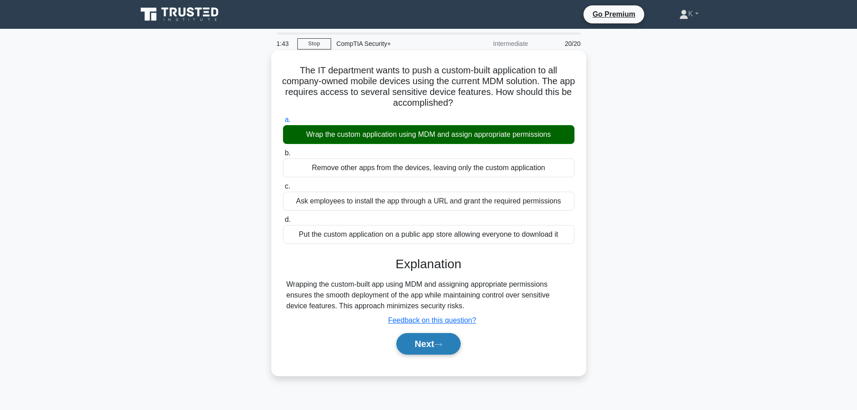
click at [444, 342] on button "Next" at bounding box center [429, 344] width 64 height 22
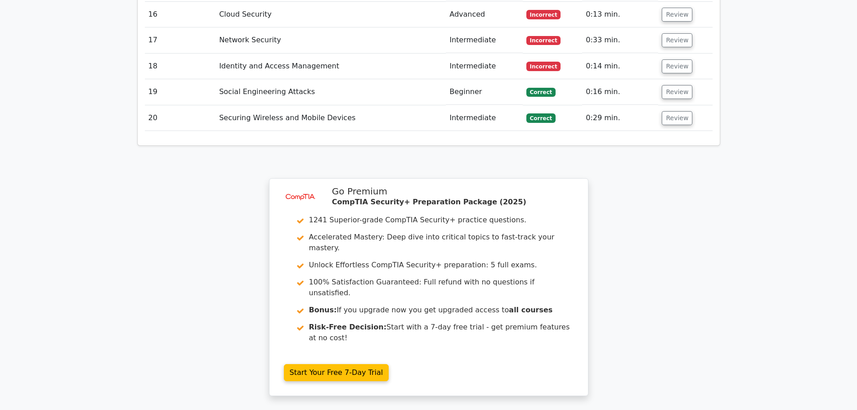
scroll to position [1801, 0]
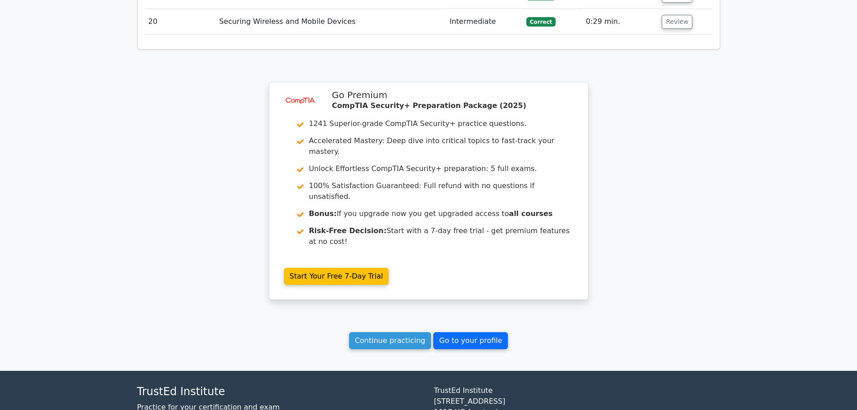
click at [473, 332] on link "Go to your profile" at bounding box center [470, 340] width 75 height 17
